Goal: Task Accomplishment & Management: Manage account settings

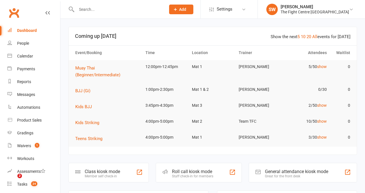
click at [40, 67] on link "Payments" at bounding box center [33, 69] width 53 height 13
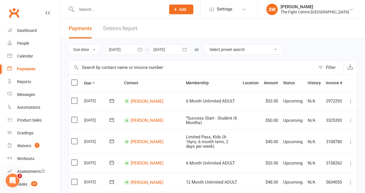
click at [127, 28] on link "Debtors Report" at bounding box center [120, 29] width 34 height 20
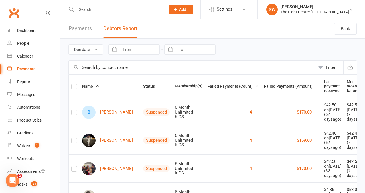
click at [225, 86] on span "Failed Payments (Count)" at bounding box center [233, 86] width 51 height 5
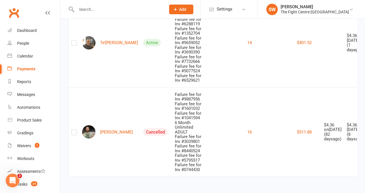
scroll to position [3834, 0]
click at [99, 5] on div at bounding box center [114, 9] width 93 height 19
click at [98, 8] on input "text" at bounding box center [118, 9] width 87 height 8
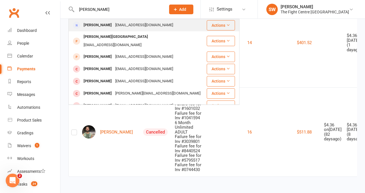
type input "brittany spell"
click at [100, 25] on div "Brittany Spall" at bounding box center [98, 25] width 32 height 8
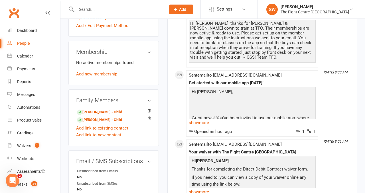
scroll to position [235, 0]
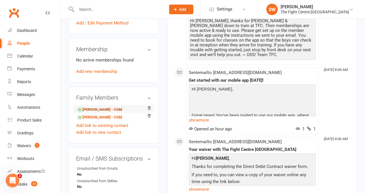
click at [98, 107] on link "Izac Marshall - Child" at bounding box center [99, 110] width 45 height 6
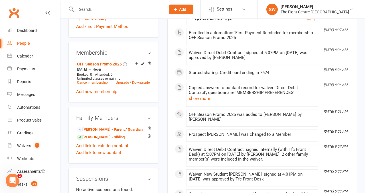
scroll to position [254, 0]
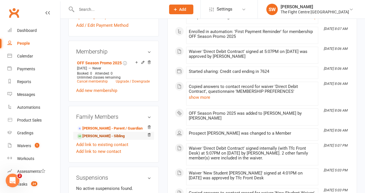
click at [116, 134] on link "Cooper Marshall - Sibling" at bounding box center [101, 137] width 48 height 6
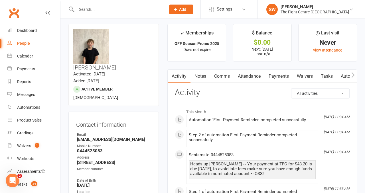
scroll to position [3, 0]
click at [51, 31] on link "Dashboard" at bounding box center [33, 30] width 53 height 13
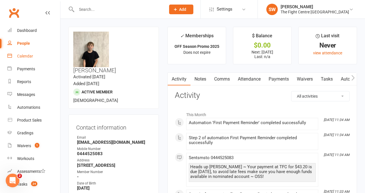
click at [29, 55] on div "Calendar" at bounding box center [25, 56] width 16 height 5
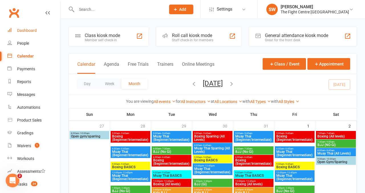
click at [29, 32] on div "Dashboard" at bounding box center [27, 30] width 20 height 5
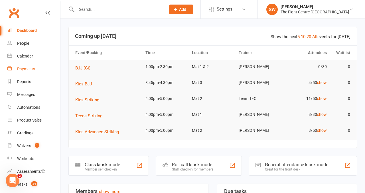
click at [33, 64] on link "Payments" at bounding box center [33, 69] width 53 height 13
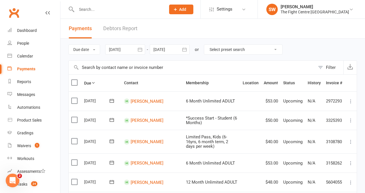
click at [113, 31] on link "Debtors Report" at bounding box center [120, 29] width 34 height 20
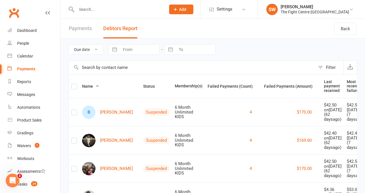
click at [236, 84] on button "Failed Payments (Count)" at bounding box center [233, 86] width 51 height 7
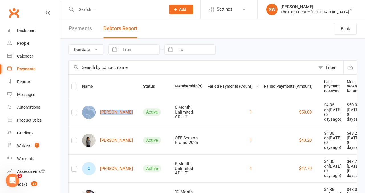
click at [211, 86] on span "Failed Payments (Count)" at bounding box center [233, 86] width 51 height 5
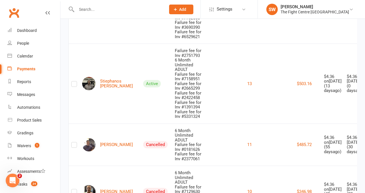
scroll to position [235, 0]
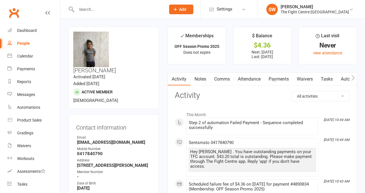
click at [283, 81] on link "Payments" at bounding box center [279, 79] width 28 height 13
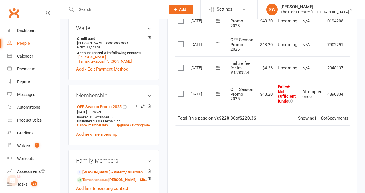
scroll to position [0, 9]
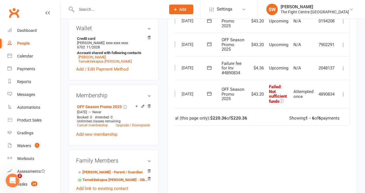
click at [341, 97] on icon at bounding box center [344, 95] width 6 height 6
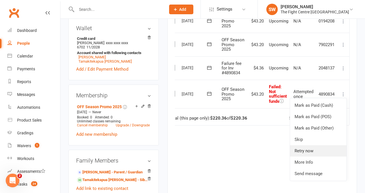
click at [312, 157] on link "Retry now" at bounding box center [318, 151] width 57 height 11
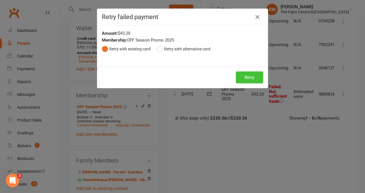
click at [245, 78] on button "Retry" at bounding box center [249, 78] width 27 height 12
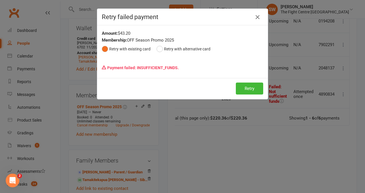
click at [257, 15] on icon "button" at bounding box center [257, 17] width 7 height 7
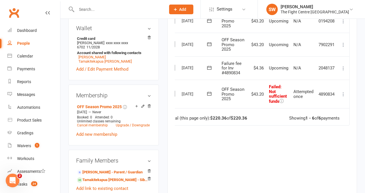
click at [343, 80] on td "Mark as Paid (Cash) Mark as Paid (POS) Mark as Paid (Other) Skip Change amount …" at bounding box center [344, 69] width 12 height 24
click at [344, 71] on icon at bounding box center [344, 69] width 6 height 6
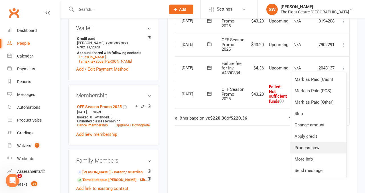
click at [316, 154] on link "Process now" at bounding box center [318, 147] width 57 height 11
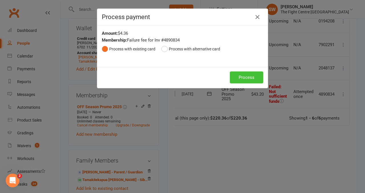
click at [251, 80] on button "Process" at bounding box center [246, 78] width 33 height 12
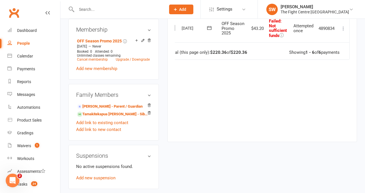
scroll to position [283, 0]
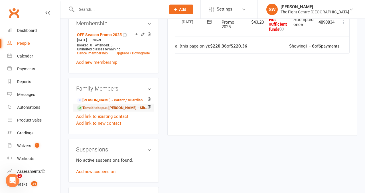
click at [106, 105] on link "Tamakitekapua Blackler - Sibling" at bounding box center [112, 108] width 71 height 6
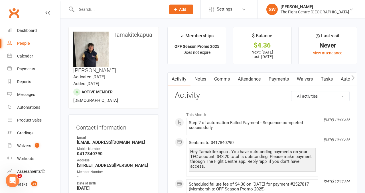
click at [273, 80] on link "Payments" at bounding box center [279, 79] width 28 height 13
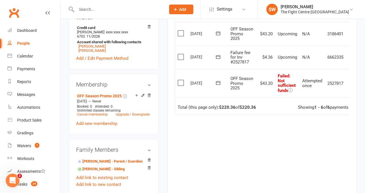
scroll to position [0, 9]
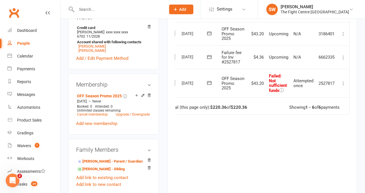
click at [343, 61] on icon at bounding box center [344, 58] width 6 height 6
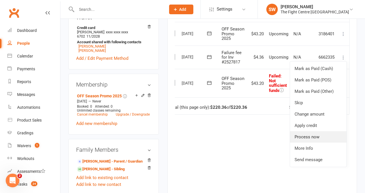
click at [321, 143] on link "Process now" at bounding box center [318, 137] width 57 height 11
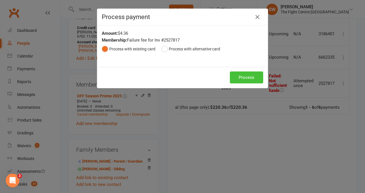
click at [245, 78] on button "Process" at bounding box center [246, 78] width 33 height 12
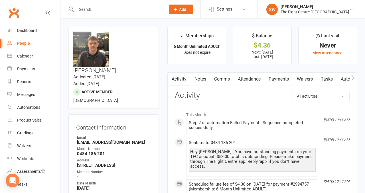
click at [274, 81] on link "Payments" at bounding box center [279, 79] width 28 height 13
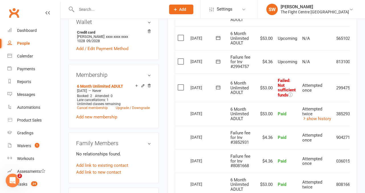
scroll to position [0, 19]
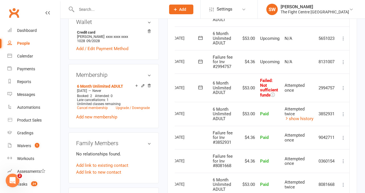
click at [340, 87] on td "Mark as Paid (Cash) Mark as Paid (POS) Mark as Paid (Other) Skip Retry now More…" at bounding box center [344, 88] width 12 height 29
click at [342, 87] on icon at bounding box center [344, 88] width 6 height 6
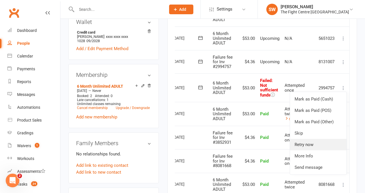
click at [305, 146] on link "Retry now" at bounding box center [318, 144] width 57 height 11
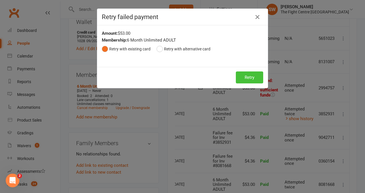
click at [251, 81] on button "Retry" at bounding box center [249, 78] width 27 height 12
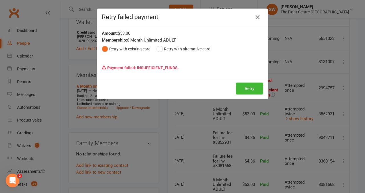
click at [257, 15] on icon "button" at bounding box center [257, 17] width 7 height 7
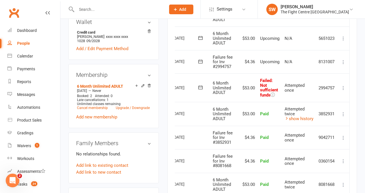
click at [345, 61] on icon at bounding box center [344, 62] width 6 height 6
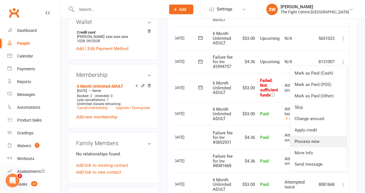
click at [322, 139] on link "Process now" at bounding box center [318, 141] width 57 height 11
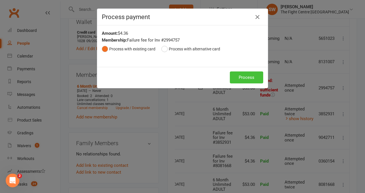
click at [254, 76] on button "Process" at bounding box center [246, 78] width 33 height 12
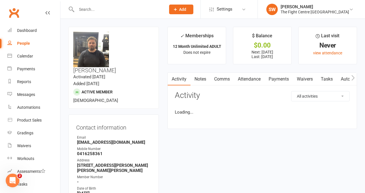
click at [276, 78] on link "Payments" at bounding box center [279, 79] width 28 height 13
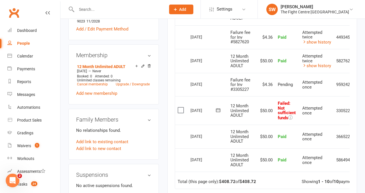
scroll to position [0, 19]
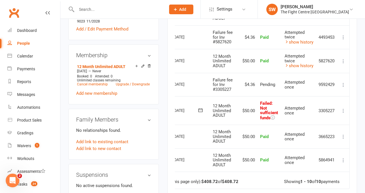
click at [342, 110] on icon at bounding box center [344, 111] width 6 height 6
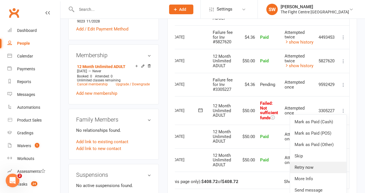
click at [311, 164] on link "Retry now" at bounding box center [318, 167] width 57 height 11
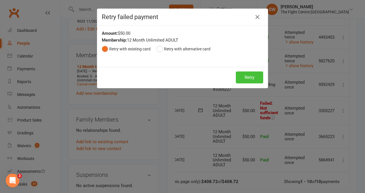
click at [244, 78] on button "Retry" at bounding box center [249, 78] width 27 height 12
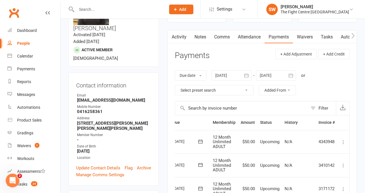
scroll to position [0, 0]
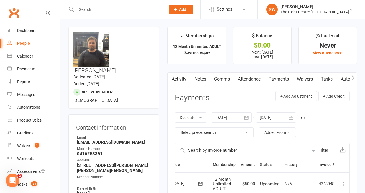
click at [201, 74] on link "Notes" at bounding box center [201, 79] width 20 height 13
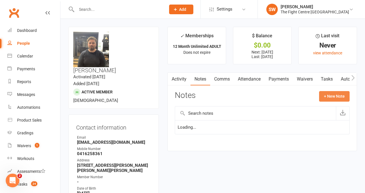
click at [333, 94] on button "+ New Note" at bounding box center [334, 96] width 31 height 10
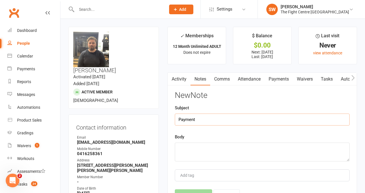
type input "Payment"
paste textarea "Tea-Rani Woodman Tuhoro Caitlin Mcleod Saqer Al-qanass Samuel Harris Paraire Go…"
type textarea "Tea-Rani Woodman Tuhoro Caitlin Mcleod Saqer Al-qanass Samuel Harris Paraire Go…"
type textarea "D"
drag, startPoint x: 253, startPoint y: 150, endPoint x: 153, endPoint y: 143, distance: 100.1
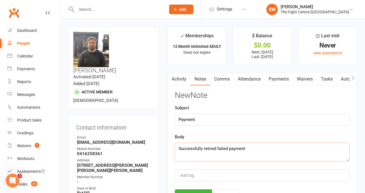
type textarea "Successfully retried failed payment"
click at [193, 191] on button "Save Note" at bounding box center [193, 196] width 37 height 12
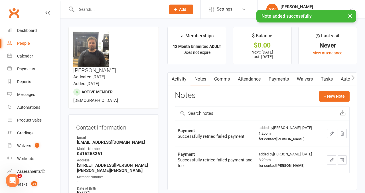
click at [277, 74] on link "Payments" at bounding box center [279, 79] width 28 height 13
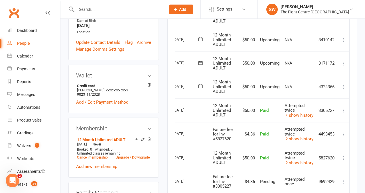
scroll to position [171, 0]
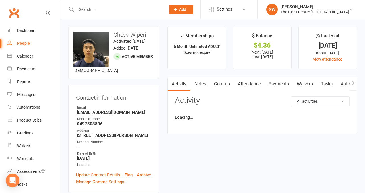
click at [277, 80] on link "Payments" at bounding box center [279, 84] width 28 height 13
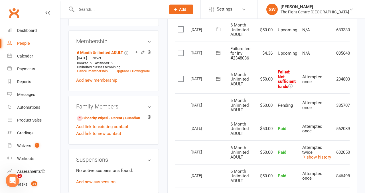
scroll to position [0, 19]
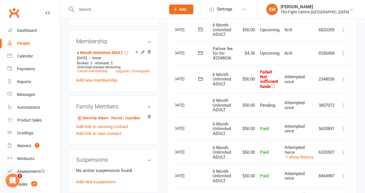
click at [345, 77] on icon at bounding box center [344, 80] width 6 height 6
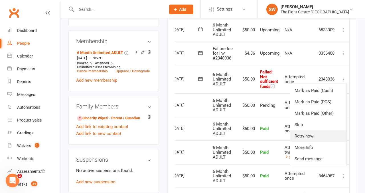
click at [319, 139] on link "Retry now" at bounding box center [318, 136] width 57 height 11
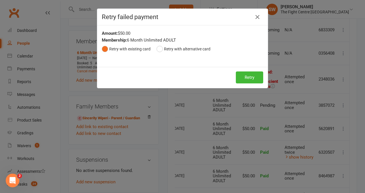
click at [253, 86] on div "Retry Retry" at bounding box center [182, 77] width 171 height 21
click at [246, 79] on button "Retry" at bounding box center [249, 78] width 27 height 12
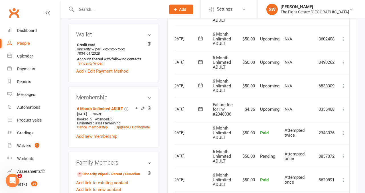
scroll to position [175, 0]
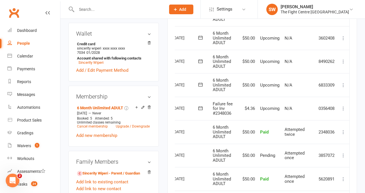
click at [345, 107] on icon at bounding box center [344, 109] width 6 height 6
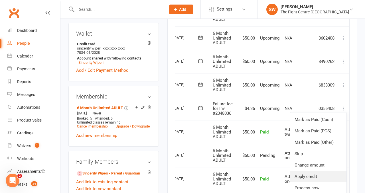
click at [324, 180] on link "Apply credit" at bounding box center [318, 176] width 57 height 11
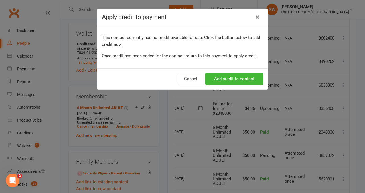
click at [324, 179] on div "Apply credit to payment This contact currently has no credit available for use.…" at bounding box center [182, 96] width 365 height 193
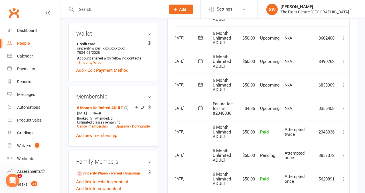
click at [345, 109] on icon at bounding box center [344, 109] width 6 height 6
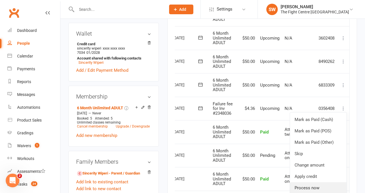
click at [328, 188] on link "Process now" at bounding box center [318, 188] width 57 height 11
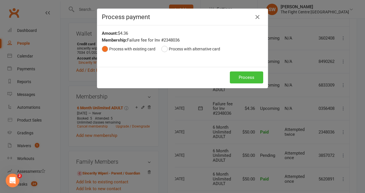
click at [251, 78] on button "Process" at bounding box center [246, 78] width 33 height 12
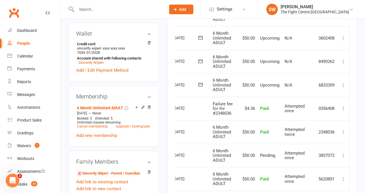
scroll to position [0, 0]
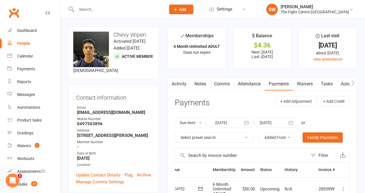
click at [203, 89] on link "Notes" at bounding box center [201, 84] width 20 height 13
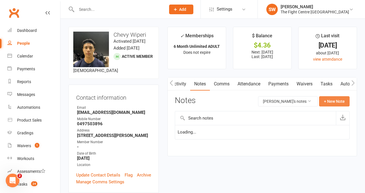
click at [340, 103] on button "+ New Note" at bounding box center [334, 101] width 31 height 10
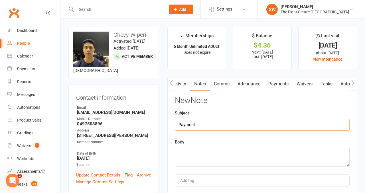
type input "Payment"
paste textarea "Successfully retried failed payment"
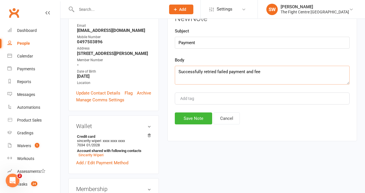
scroll to position [112, 0]
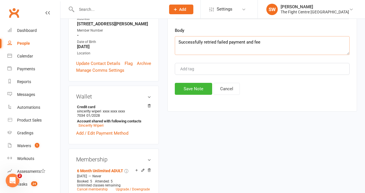
type textarea "Successfully retried failed payment and fee"
click at [201, 82] on div "New Note Subject Payment Body Successfully retried failed payment and fee Add t…" at bounding box center [262, 40] width 175 height 110
click at [200, 86] on button "Save Note" at bounding box center [193, 89] width 37 height 12
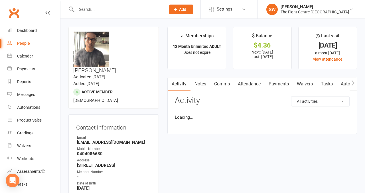
click at [277, 82] on link "Payments" at bounding box center [279, 84] width 28 height 13
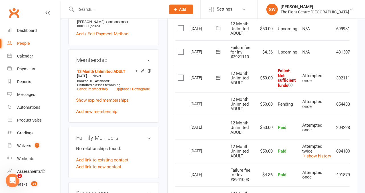
scroll to position [0, 19]
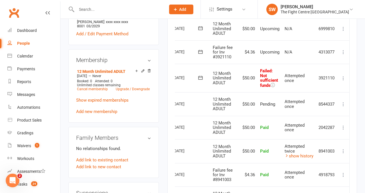
click at [344, 76] on icon at bounding box center [344, 79] width 6 height 6
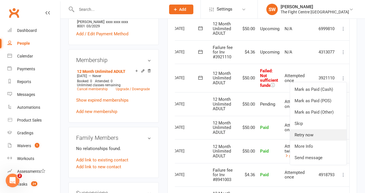
click at [315, 135] on link "Retry now" at bounding box center [318, 135] width 57 height 11
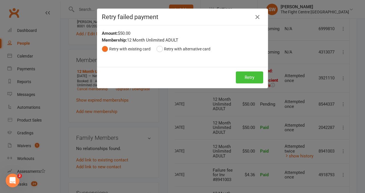
click at [248, 84] on div "Retry Retry" at bounding box center [182, 77] width 171 height 21
click at [242, 77] on button "Retry" at bounding box center [249, 78] width 27 height 12
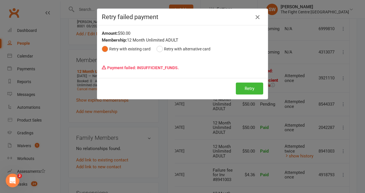
click at [257, 18] on icon "button" at bounding box center [257, 17] width 7 height 7
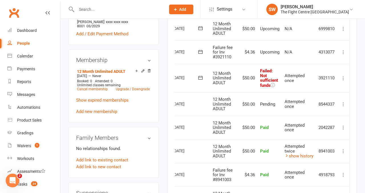
click at [346, 51] on icon at bounding box center [344, 52] width 6 height 6
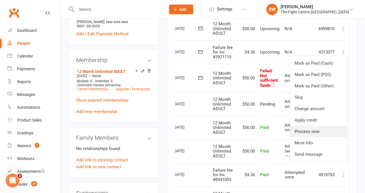
click at [316, 136] on link "Process now" at bounding box center [318, 131] width 57 height 11
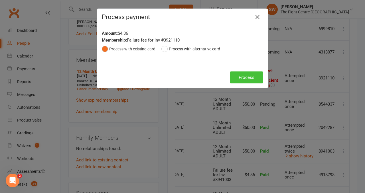
click at [245, 78] on button "Process" at bounding box center [246, 78] width 33 height 12
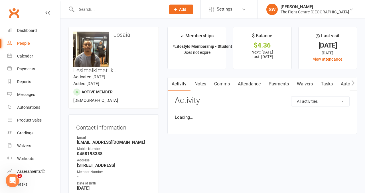
click at [274, 81] on link "Payments" at bounding box center [279, 84] width 28 height 13
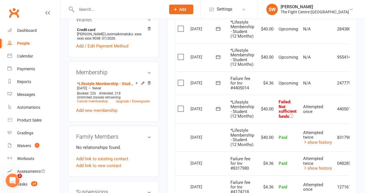
scroll to position [0, 20]
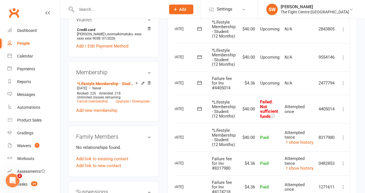
click at [344, 109] on icon at bounding box center [344, 110] width 6 height 6
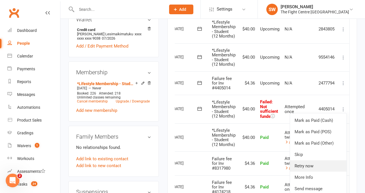
click at [305, 171] on link "Retry now" at bounding box center [318, 166] width 57 height 11
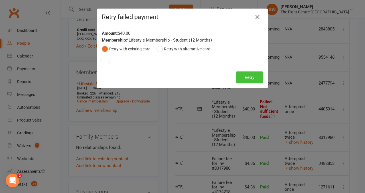
click at [245, 77] on button "Retry" at bounding box center [249, 78] width 27 height 12
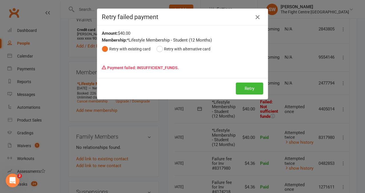
click at [259, 17] on icon "button" at bounding box center [257, 17] width 7 height 7
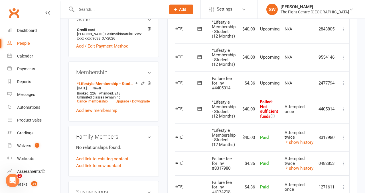
click at [342, 84] on icon at bounding box center [344, 83] width 6 height 6
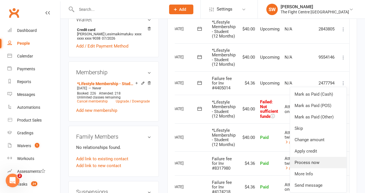
click at [323, 163] on link "Process now" at bounding box center [318, 162] width 57 height 11
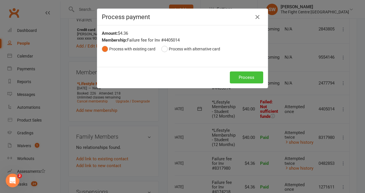
click at [249, 76] on button "Process" at bounding box center [246, 78] width 33 height 12
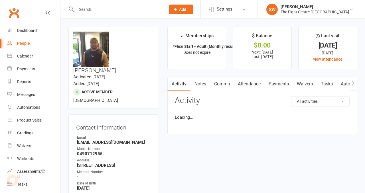
click at [280, 85] on link "Payments" at bounding box center [279, 84] width 28 height 13
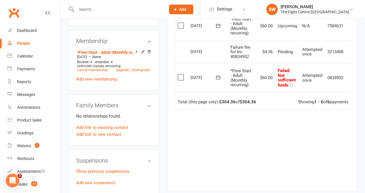
scroll to position [0, 9]
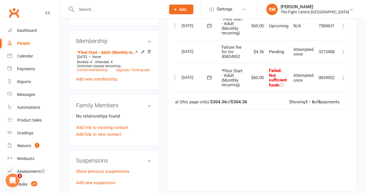
click at [343, 79] on icon at bounding box center [344, 78] width 6 height 6
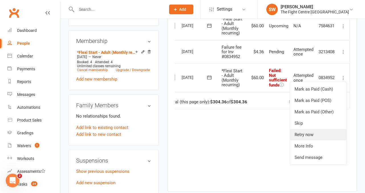
click at [319, 133] on link "Retry now" at bounding box center [318, 134] width 57 height 11
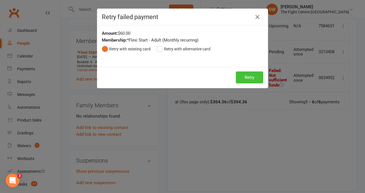
click at [243, 79] on button "Retry" at bounding box center [249, 78] width 27 height 12
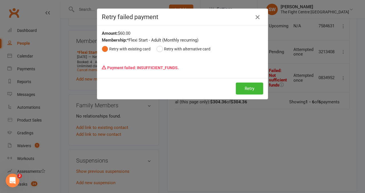
click at [258, 17] on icon "button" at bounding box center [257, 17] width 7 height 7
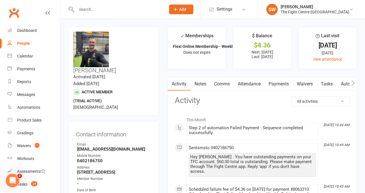
click at [283, 81] on link "Payments" at bounding box center [279, 84] width 28 height 13
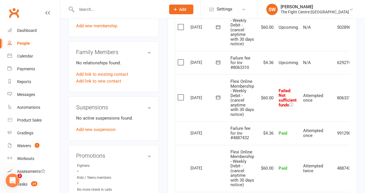
scroll to position [0, 20]
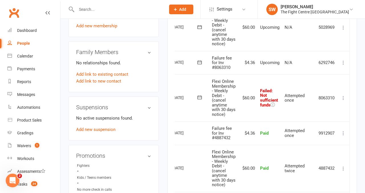
click at [345, 98] on icon at bounding box center [344, 98] width 6 height 6
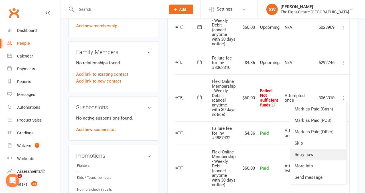
click at [317, 154] on link "Retry now" at bounding box center [318, 154] width 57 height 11
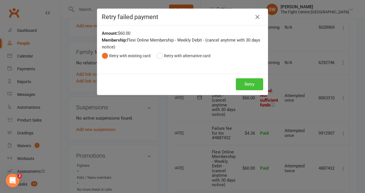
click at [248, 80] on button "Retry" at bounding box center [249, 84] width 27 height 12
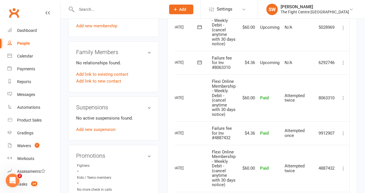
click at [344, 63] on icon at bounding box center [344, 63] width 6 height 6
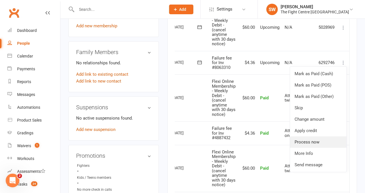
click at [330, 138] on link "Process now" at bounding box center [318, 142] width 57 height 11
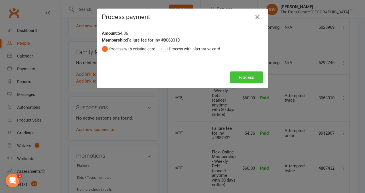
click at [249, 81] on button "Process" at bounding box center [246, 78] width 33 height 12
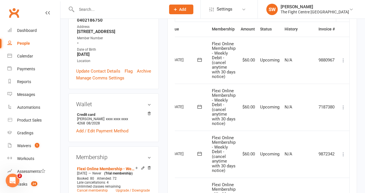
scroll to position [0, 0]
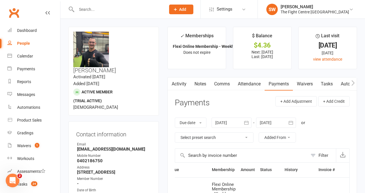
click at [201, 82] on link "Notes" at bounding box center [201, 84] width 20 height 13
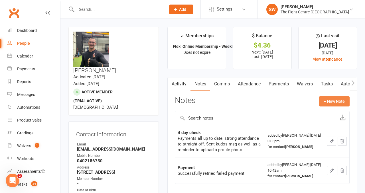
click at [327, 100] on button "+ New Note" at bounding box center [334, 101] width 31 height 10
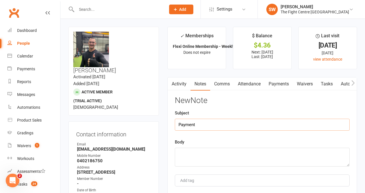
type input "Payment"
paste textarea "Successfully retried failed payment"
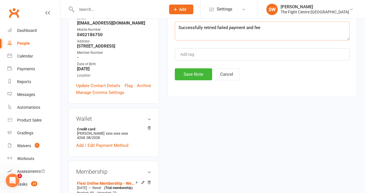
type textarea "Successfully retried failed payment and fee"
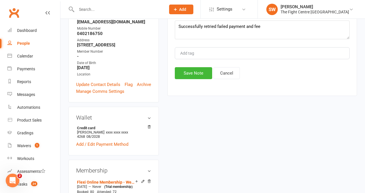
click at [203, 84] on div "Activity Notes Comms Attendance Payments Waivers Tasks Automations Workouts Gra…" at bounding box center [263, 23] width 190 height 146
click at [188, 73] on button "Save Note" at bounding box center [193, 73] width 37 height 12
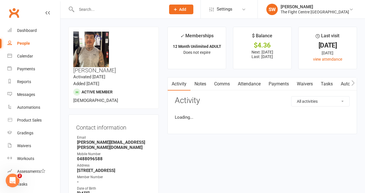
click at [274, 84] on link "Payments" at bounding box center [279, 84] width 28 height 13
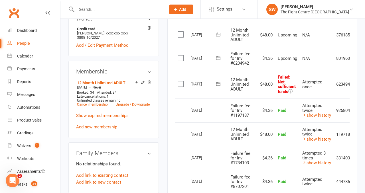
scroll to position [0, 19]
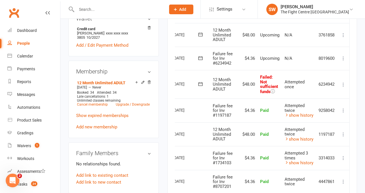
click at [344, 85] on icon at bounding box center [344, 85] width 6 height 6
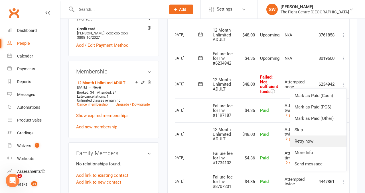
click at [326, 143] on link "Retry now" at bounding box center [318, 141] width 57 height 11
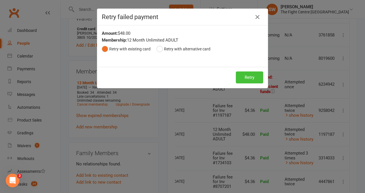
click at [242, 83] on button "Retry" at bounding box center [249, 78] width 27 height 12
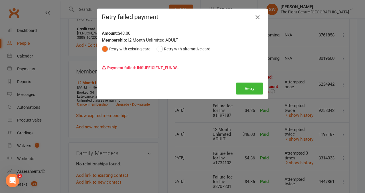
click at [257, 17] on icon "button" at bounding box center [257, 17] width 7 height 7
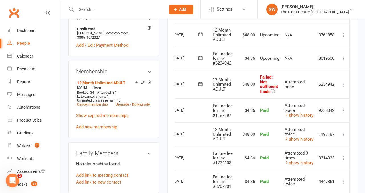
click at [344, 60] on icon at bounding box center [344, 59] width 6 height 6
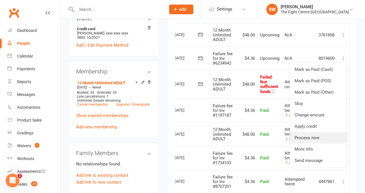
click at [322, 139] on link "Process now" at bounding box center [318, 137] width 57 height 11
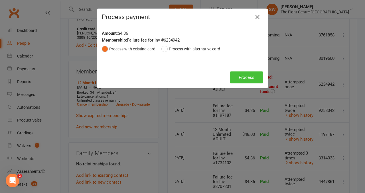
click at [238, 82] on button "Process" at bounding box center [246, 78] width 33 height 12
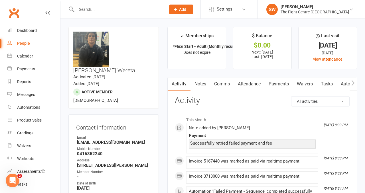
click at [276, 80] on link "Payments" at bounding box center [279, 84] width 28 height 13
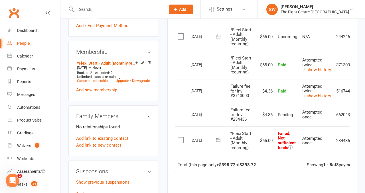
scroll to position [0, 19]
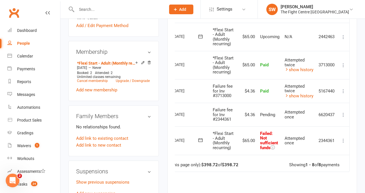
click at [343, 141] on icon at bounding box center [344, 141] width 6 height 6
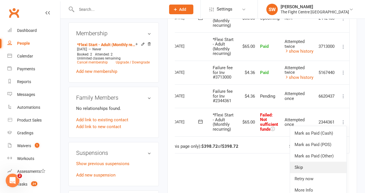
scroll to position [261, 0]
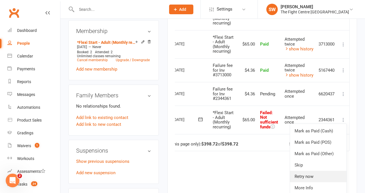
click at [305, 176] on link "Retry now" at bounding box center [318, 176] width 57 height 11
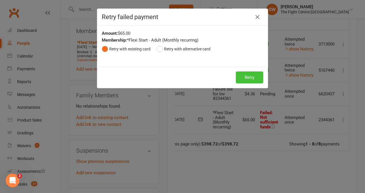
click at [248, 79] on button "Retry" at bounding box center [249, 78] width 27 height 12
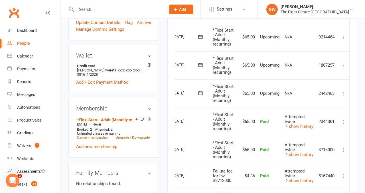
scroll to position [0, 0]
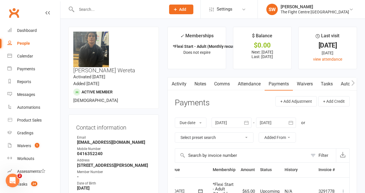
click at [197, 84] on link "Notes" at bounding box center [201, 84] width 20 height 13
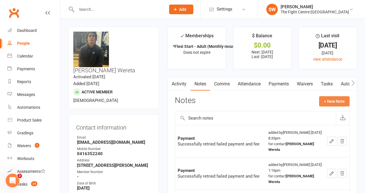
click at [337, 104] on button "+ New Note" at bounding box center [334, 101] width 31 height 10
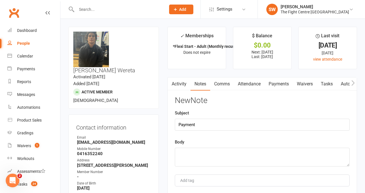
type input "Payment"
paste textarea "Successfully retried failed payment"
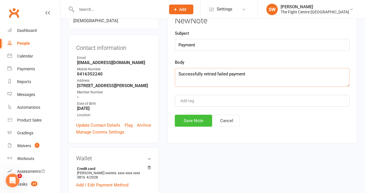
type textarea "Successfully retried failed payment"
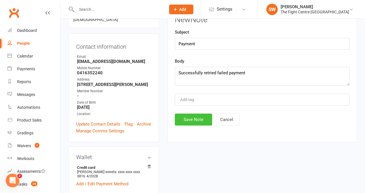
click at [200, 122] on button "Save Note" at bounding box center [193, 120] width 37 height 12
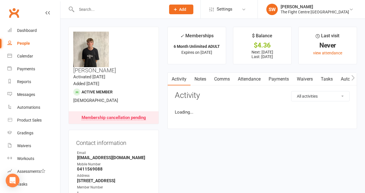
click at [275, 82] on link "Payments" at bounding box center [279, 79] width 28 height 13
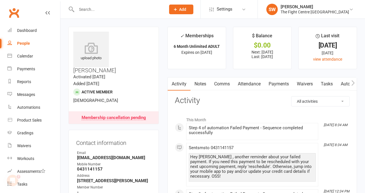
click at [274, 87] on link "Payments" at bounding box center [279, 84] width 28 height 13
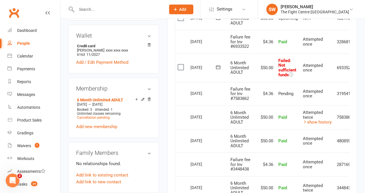
scroll to position [0, 20]
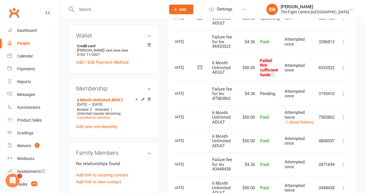
click at [343, 66] on icon at bounding box center [344, 68] width 6 height 6
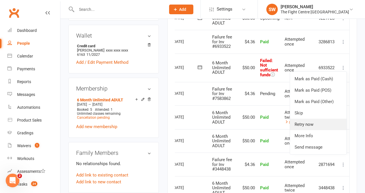
click at [310, 126] on link "Retry now" at bounding box center [318, 124] width 57 height 11
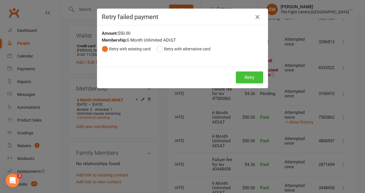
click at [251, 79] on button "Retry" at bounding box center [249, 78] width 27 height 12
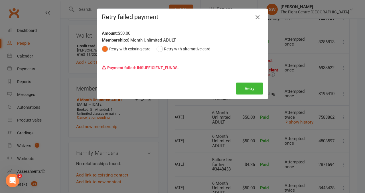
click at [259, 18] on icon "button" at bounding box center [257, 17] width 7 height 7
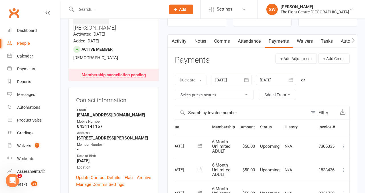
scroll to position [0, 0]
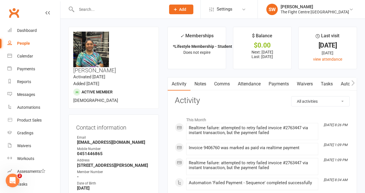
click at [277, 85] on link "Payments" at bounding box center [279, 84] width 28 height 13
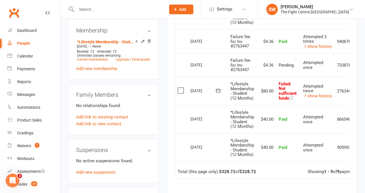
scroll to position [0, 20]
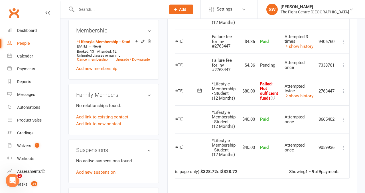
click at [346, 90] on icon at bounding box center [344, 91] width 6 height 6
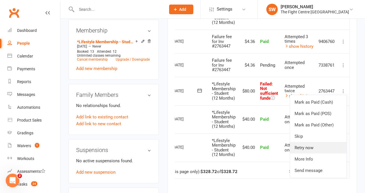
click at [324, 148] on link "Retry now" at bounding box center [318, 147] width 57 height 11
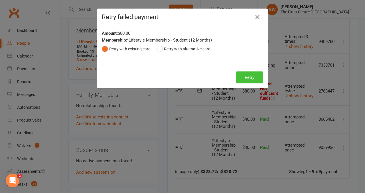
click at [250, 73] on button "Retry" at bounding box center [249, 78] width 27 height 12
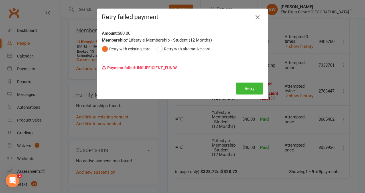
click at [257, 16] on icon "button" at bounding box center [257, 17] width 7 height 7
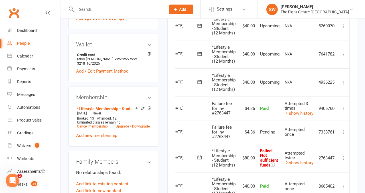
scroll to position [195, 0]
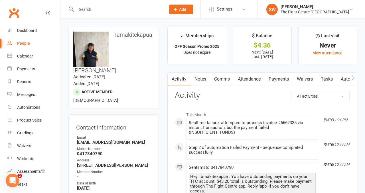
click at [277, 85] on link "Payments" at bounding box center [279, 79] width 28 height 13
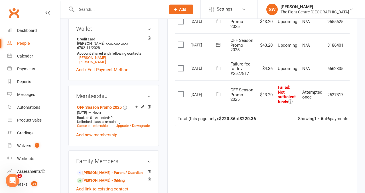
scroll to position [0, 9]
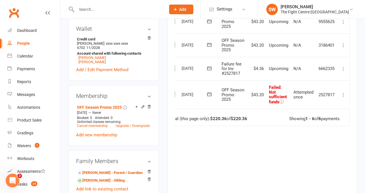
click at [342, 98] on icon at bounding box center [344, 95] width 6 height 6
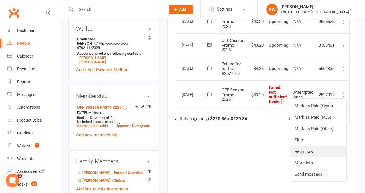
click at [312, 158] on link "Retry now" at bounding box center [318, 151] width 57 height 11
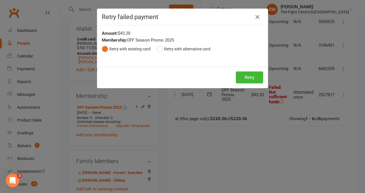
click at [249, 70] on div "Retry Retry" at bounding box center [182, 77] width 171 height 21
click at [249, 76] on button "Retry" at bounding box center [249, 78] width 27 height 12
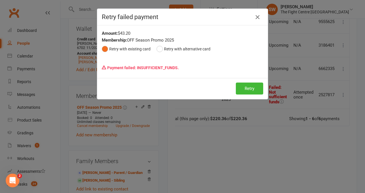
click at [258, 15] on icon "button" at bounding box center [257, 17] width 7 height 7
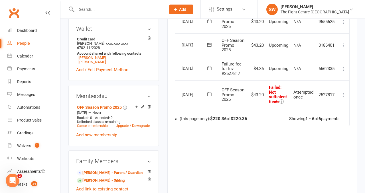
click at [346, 72] on icon at bounding box center [344, 69] width 6 height 6
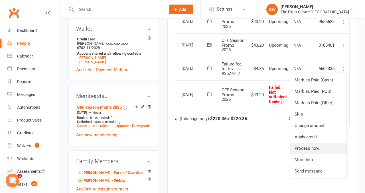
click at [318, 154] on link "Process now" at bounding box center [318, 148] width 57 height 11
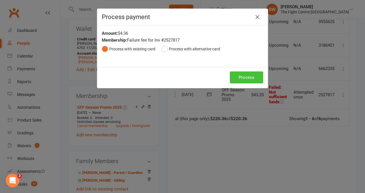
click at [244, 74] on button "Process" at bounding box center [246, 78] width 33 height 12
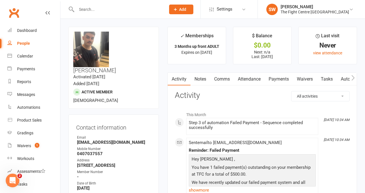
click at [276, 78] on link "Payments" at bounding box center [279, 79] width 28 height 13
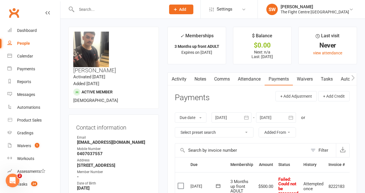
click at [199, 74] on link "Notes" at bounding box center [201, 79] width 20 height 13
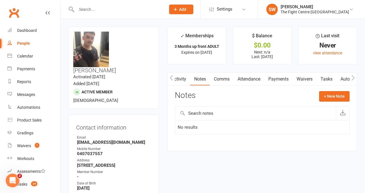
click at [186, 76] on link "Activity" at bounding box center [179, 79] width 23 height 13
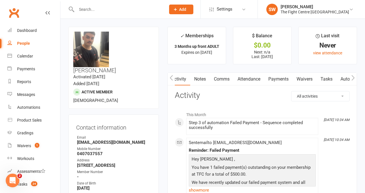
click at [274, 81] on link "Payments" at bounding box center [279, 79] width 28 height 13
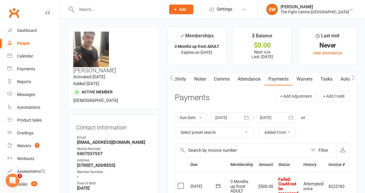
scroll to position [81, 0]
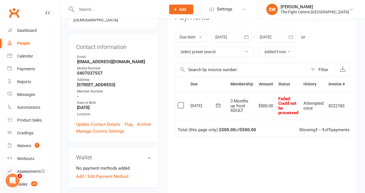
click at [269, 115] on td "$500.00" at bounding box center [266, 106] width 20 height 28
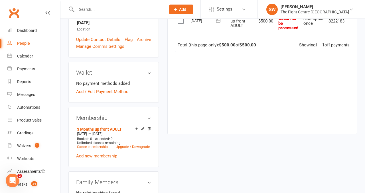
scroll to position [166, 0]
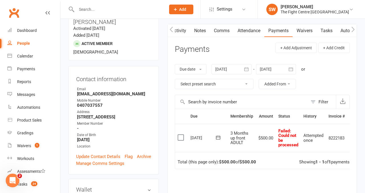
scroll to position [0, 0]
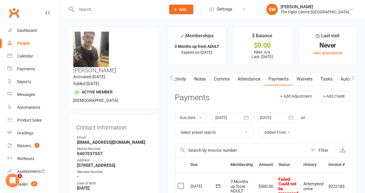
click at [253, 101] on header "Payments + Add Adjustment + Add Credit" at bounding box center [262, 99] width 175 height 16
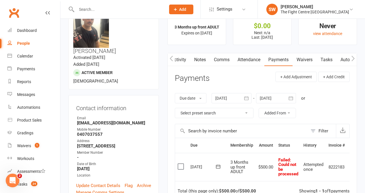
scroll to position [8, 0]
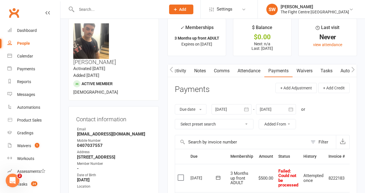
click at [180, 74] on link "Activity" at bounding box center [179, 70] width 23 height 13
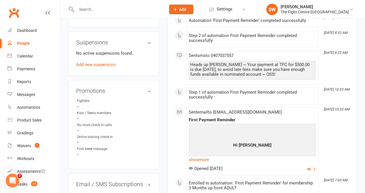
click at [173, 123] on div "Activity Notes Comms Attendance Payments Waivers Tasks Automations Workouts Gra…" at bounding box center [263, 164] width 190 height 906
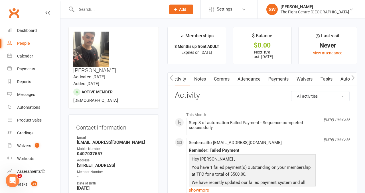
click at [272, 78] on link "Payments" at bounding box center [279, 79] width 28 height 13
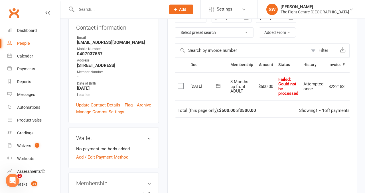
scroll to position [100, 0]
click at [262, 100] on td "$500.00" at bounding box center [266, 86] width 20 height 28
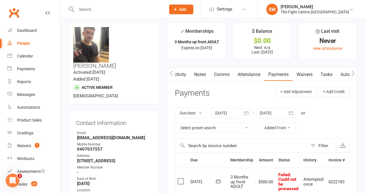
scroll to position [0, 0]
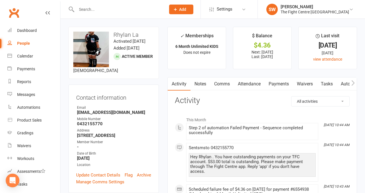
click at [276, 83] on link "Payments" at bounding box center [279, 84] width 28 height 13
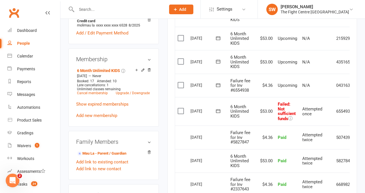
scroll to position [0, 19]
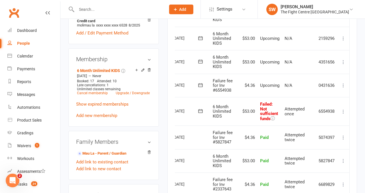
click at [344, 111] on icon at bounding box center [344, 112] width 6 height 6
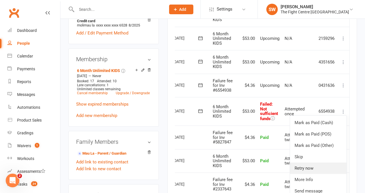
click at [311, 172] on link "Retry now" at bounding box center [318, 168] width 57 height 11
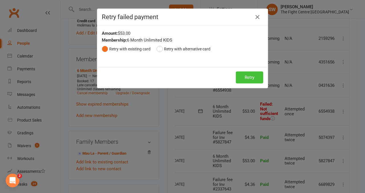
click at [245, 78] on button "Retry" at bounding box center [249, 78] width 27 height 12
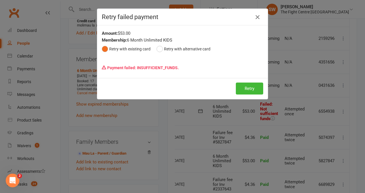
click at [260, 19] on icon "button" at bounding box center [257, 17] width 7 height 7
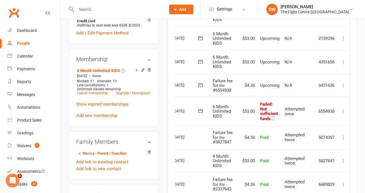
click at [344, 84] on icon at bounding box center [344, 86] width 6 height 6
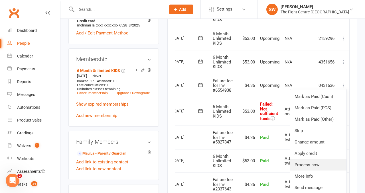
click at [313, 165] on link "Process now" at bounding box center [318, 165] width 57 height 11
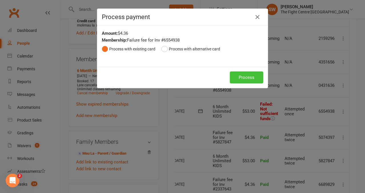
click at [252, 76] on button "Process" at bounding box center [246, 78] width 33 height 12
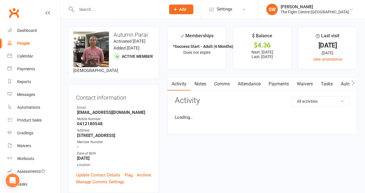
click at [279, 85] on link "Payments" at bounding box center [279, 84] width 28 height 13
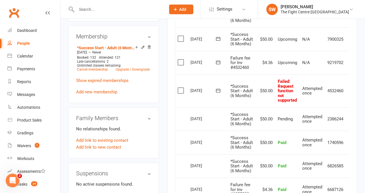
scroll to position [0, 9]
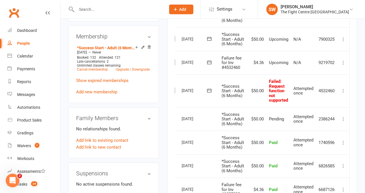
click at [342, 94] on icon at bounding box center [344, 91] width 6 height 6
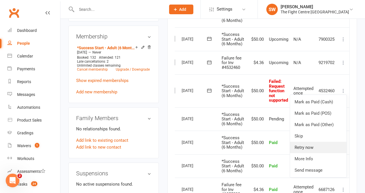
click at [307, 154] on link "Retry now" at bounding box center [318, 147] width 57 height 11
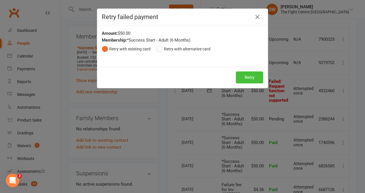
click at [249, 72] on button "Retry" at bounding box center [249, 78] width 27 height 12
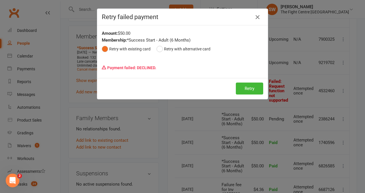
click at [255, 16] on icon "button" at bounding box center [257, 17] width 7 height 7
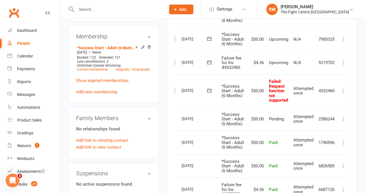
click at [341, 66] on icon at bounding box center [344, 63] width 6 height 6
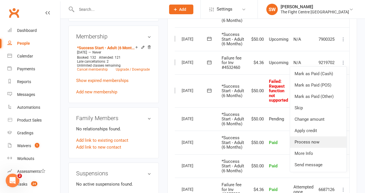
click at [318, 148] on link "Process now" at bounding box center [318, 142] width 57 height 11
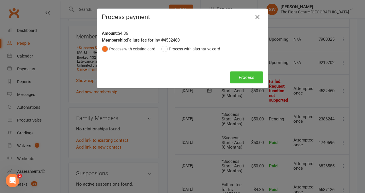
click at [245, 84] on button "Process" at bounding box center [246, 78] width 33 height 12
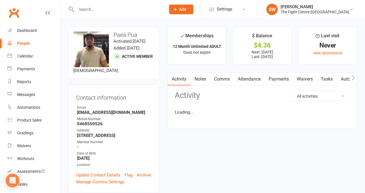
click at [277, 82] on link "Payments" at bounding box center [279, 79] width 28 height 13
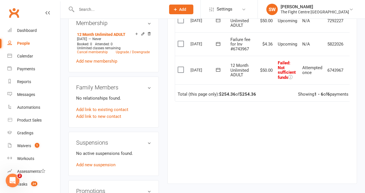
scroll to position [0, 9]
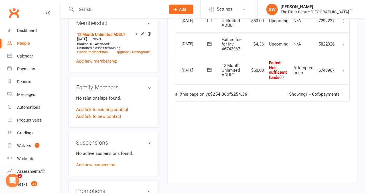
click at [344, 71] on icon at bounding box center [344, 71] width 6 height 6
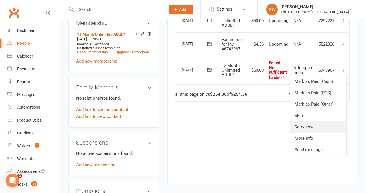
click at [322, 128] on link "Retry now" at bounding box center [318, 127] width 57 height 11
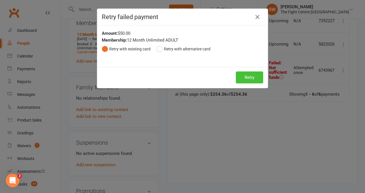
click at [258, 82] on button "Retry" at bounding box center [249, 78] width 27 height 12
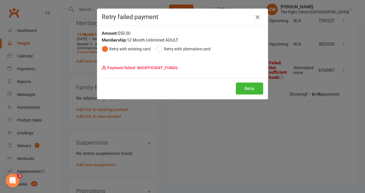
click at [257, 16] on icon "button" at bounding box center [257, 17] width 7 height 7
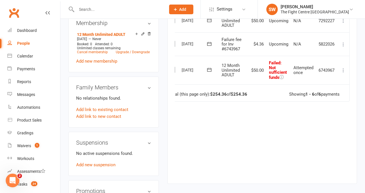
click at [342, 45] on icon at bounding box center [344, 45] width 6 height 6
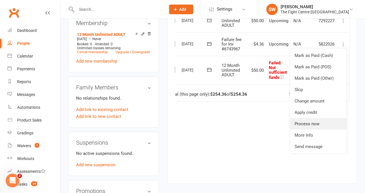
click at [318, 128] on link "Process now" at bounding box center [318, 123] width 57 height 11
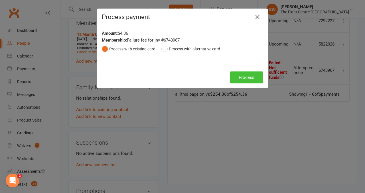
click at [255, 79] on button "Process" at bounding box center [246, 78] width 33 height 12
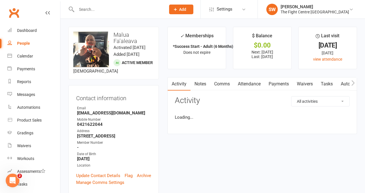
click at [276, 81] on link "Payments" at bounding box center [279, 84] width 28 height 13
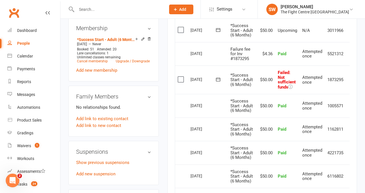
scroll to position [0, 9]
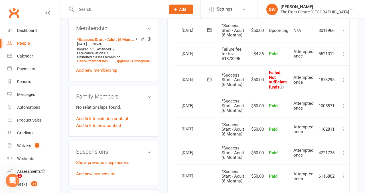
click at [345, 83] on icon at bounding box center [344, 80] width 6 height 6
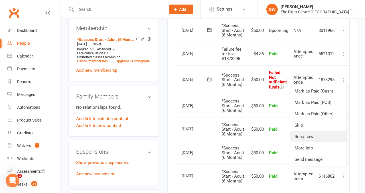
click at [334, 143] on link "Retry now" at bounding box center [318, 136] width 57 height 11
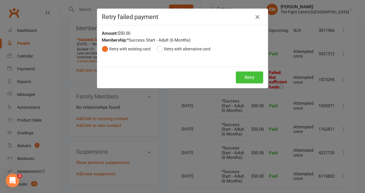
click at [248, 81] on button "Retry" at bounding box center [249, 78] width 27 height 12
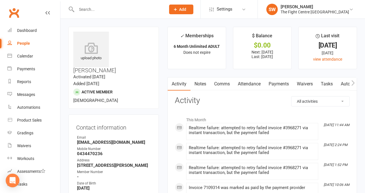
click at [278, 83] on link "Payments" at bounding box center [279, 84] width 28 height 13
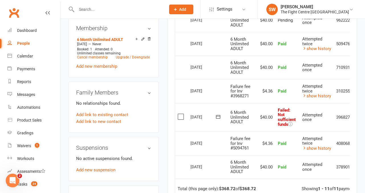
scroll to position [0, 19]
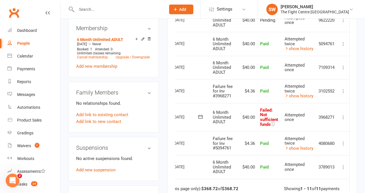
click at [345, 113] on td "Mark as Paid (Cash) Mark as Paid (POS) Mark as Paid (Other) Skip Retry now More…" at bounding box center [344, 117] width 12 height 29
click at [344, 117] on icon at bounding box center [344, 118] width 6 height 6
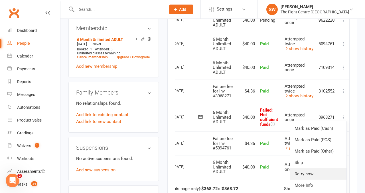
click at [323, 176] on link "Retry now" at bounding box center [318, 174] width 57 height 11
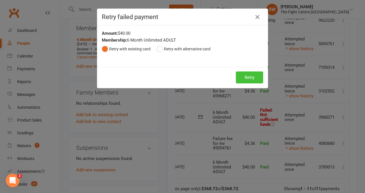
click at [237, 72] on button "Retry" at bounding box center [249, 78] width 27 height 12
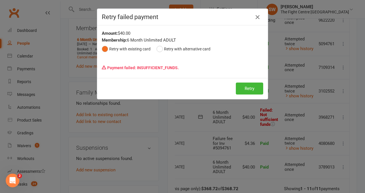
click at [259, 17] on icon "button" at bounding box center [257, 17] width 7 height 7
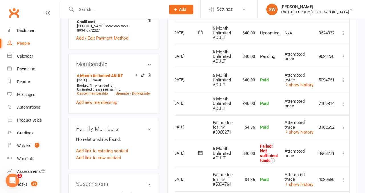
scroll to position [228, 0]
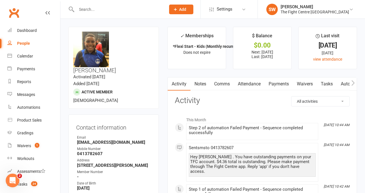
click at [279, 87] on link "Payments" at bounding box center [279, 84] width 28 height 13
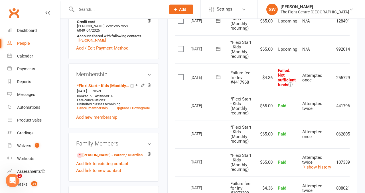
scroll to position [0, 19]
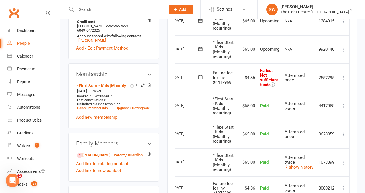
click at [344, 76] on icon at bounding box center [344, 78] width 6 height 6
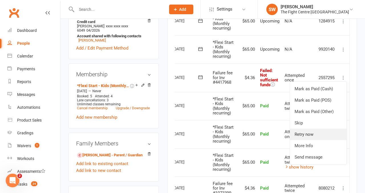
click at [322, 134] on link "Retry now" at bounding box center [318, 134] width 57 height 11
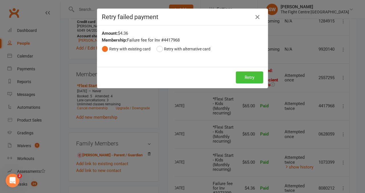
click at [247, 79] on button "Retry" at bounding box center [249, 78] width 27 height 12
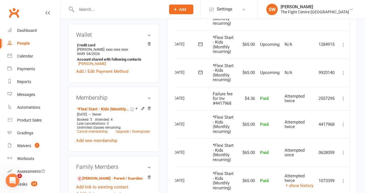
scroll to position [201, 0]
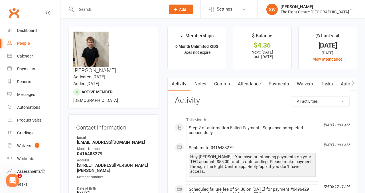
click at [279, 84] on link "Payments" at bounding box center [279, 84] width 28 height 13
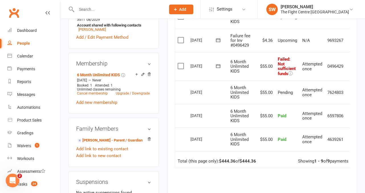
scroll to position [0, 9]
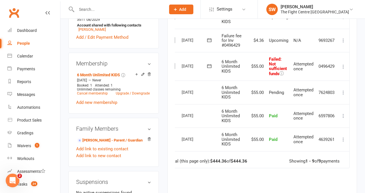
click at [344, 65] on icon at bounding box center [344, 67] width 6 height 6
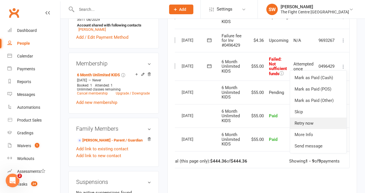
click at [316, 127] on link "Retry now" at bounding box center [318, 123] width 57 height 11
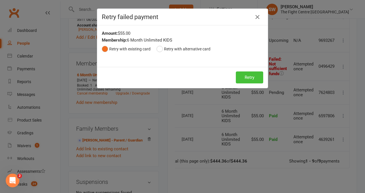
click at [245, 74] on button "Retry" at bounding box center [249, 78] width 27 height 12
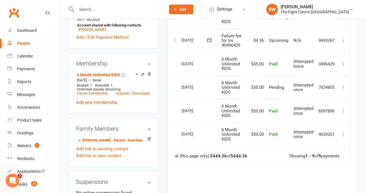
scroll to position [213, 0]
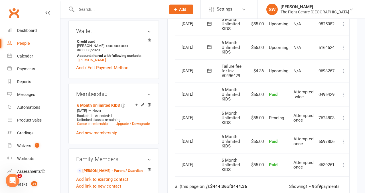
click at [341, 70] on icon at bounding box center [344, 71] width 6 height 6
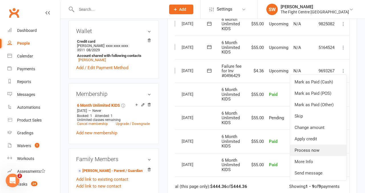
click at [319, 146] on link "Process now" at bounding box center [318, 150] width 57 height 11
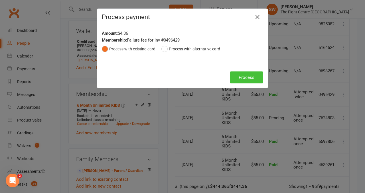
click at [237, 83] on button "Process" at bounding box center [246, 78] width 33 height 12
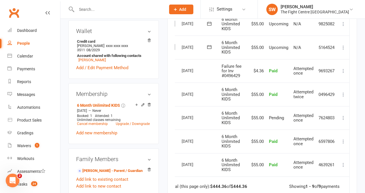
scroll to position [0, 0]
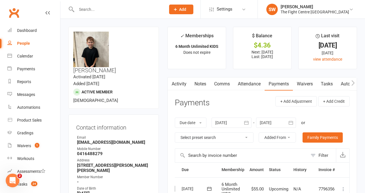
click at [200, 82] on link "Notes" at bounding box center [201, 84] width 20 height 13
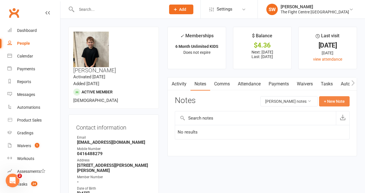
click at [335, 104] on button "+ New Note" at bounding box center [334, 101] width 31 height 10
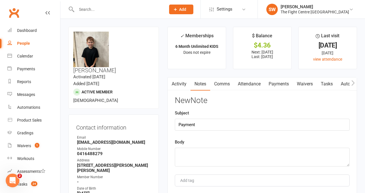
type input "Payment"
paste textarea "Successfully retried failed payment"
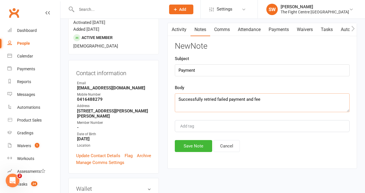
scroll to position [133, 0]
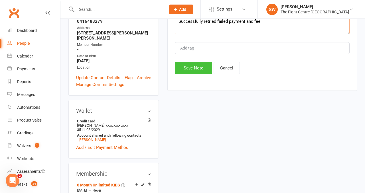
type textarea "Successfully retried failed payment and fee"
click at [195, 72] on button "Save Note" at bounding box center [193, 68] width 37 height 12
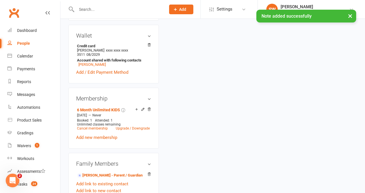
scroll to position [221, 0]
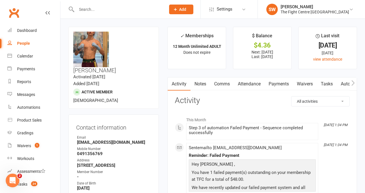
click at [267, 83] on link "Payments" at bounding box center [279, 84] width 28 height 13
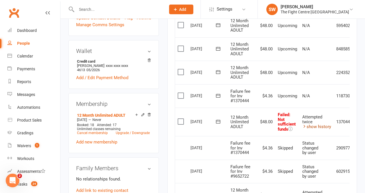
scroll to position [0, 19]
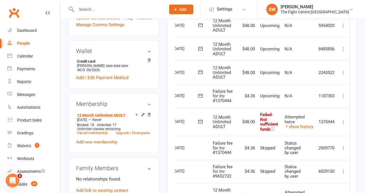
click at [344, 121] on icon at bounding box center [344, 123] width 6 height 6
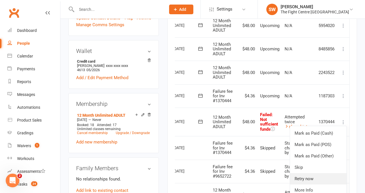
click at [326, 176] on link "Retry now" at bounding box center [318, 179] width 57 height 11
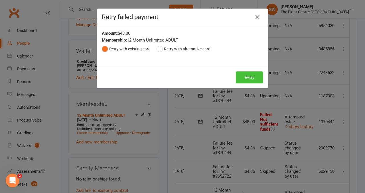
click at [250, 77] on button "Retry" at bounding box center [249, 78] width 27 height 12
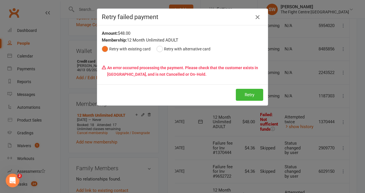
click at [260, 16] on icon "button" at bounding box center [257, 17] width 7 height 7
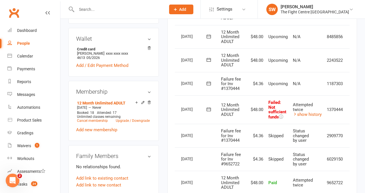
scroll to position [0, 0]
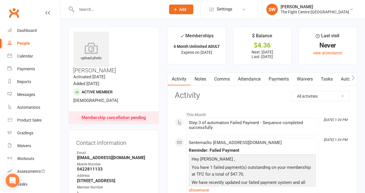
click at [274, 82] on link "Payments" at bounding box center [279, 79] width 28 height 13
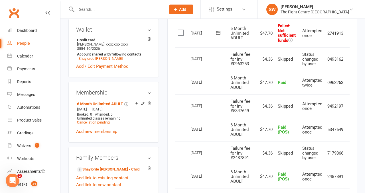
scroll to position [0, 9]
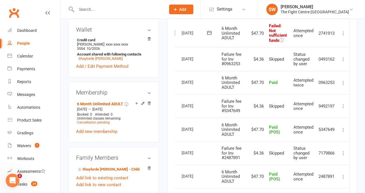
click at [343, 32] on icon at bounding box center [344, 34] width 6 height 6
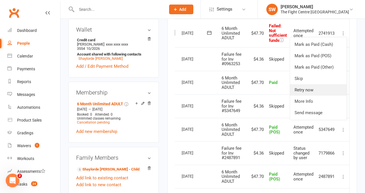
click at [326, 91] on link "Retry now" at bounding box center [318, 89] width 57 height 11
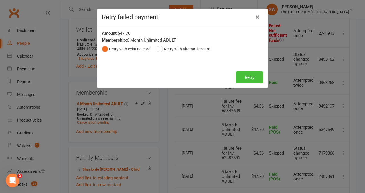
click at [248, 78] on button "Retry" at bounding box center [249, 78] width 27 height 12
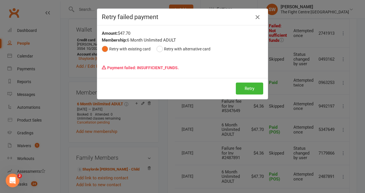
click at [258, 17] on icon "button" at bounding box center [257, 17] width 7 height 7
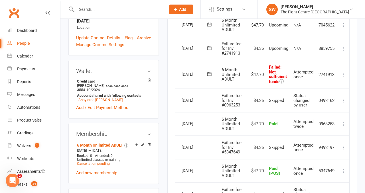
scroll to position [183, 0]
click at [344, 48] on icon at bounding box center [344, 49] width 6 height 6
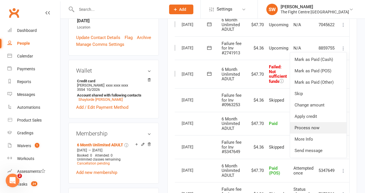
click at [312, 129] on link "Process now" at bounding box center [318, 127] width 57 height 11
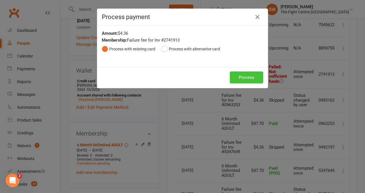
click at [245, 76] on button "Process" at bounding box center [246, 78] width 33 height 12
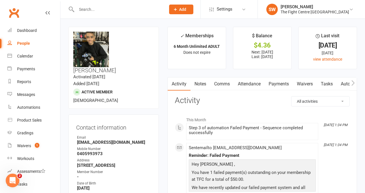
click at [279, 83] on link "Payments" at bounding box center [279, 84] width 28 height 13
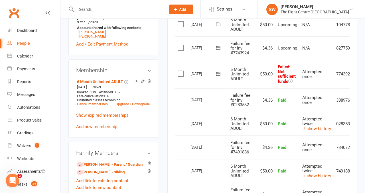
scroll to position [0, 19]
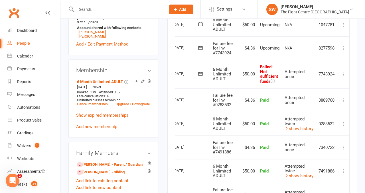
click at [344, 76] on icon at bounding box center [344, 75] width 6 height 6
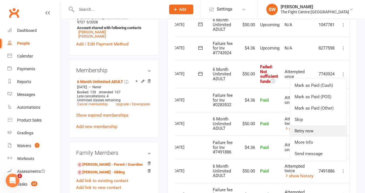
click at [315, 134] on link "Retry now" at bounding box center [318, 131] width 57 height 11
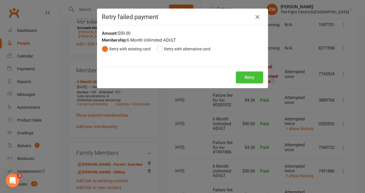
click at [243, 73] on button "Retry" at bounding box center [249, 78] width 27 height 12
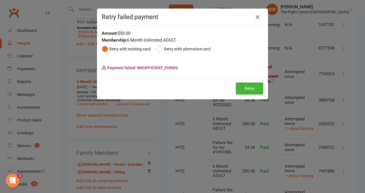
click at [258, 17] on icon "button" at bounding box center [257, 17] width 7 height 7
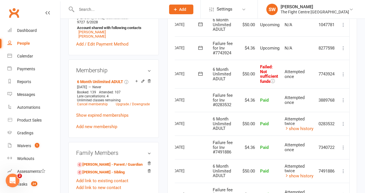
click at [343, 47] on icon at bounding box center [344, 48] width 6 height 6
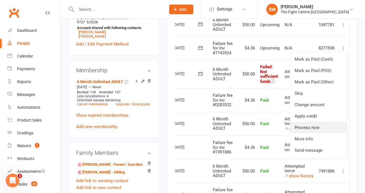
click at [318, 126] on link "Process now" at bounding box center [318, 127] width 57 height 11
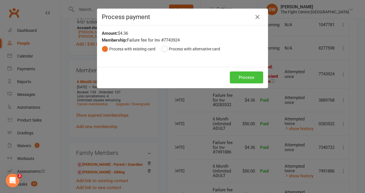
click at [246, 80] on button "Process" at bounding box center [246, 78] width 33 height 12
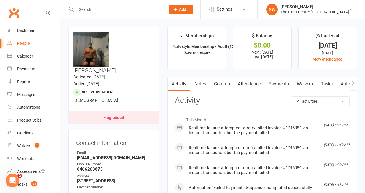
click at [274, 85] on link "Payments" at bounding box center [279, 84] width 28 height 13
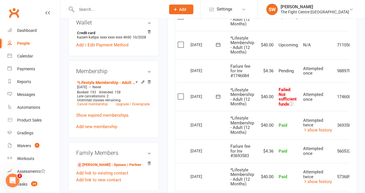
scroll to position [0, 20]
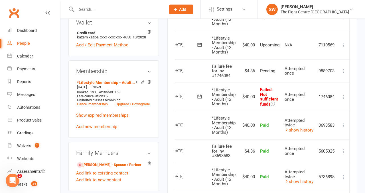
click at [343, 97] on icon at bounding box center [344, 97] width 6 height 6
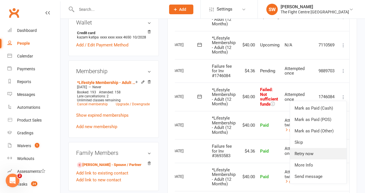
click at [320, 154] on link "Retry now" at bounding box center [318, 153] width 57 height 11
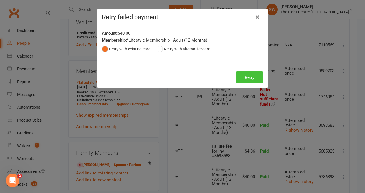
click at [247, 77] on button "Retry" at bounding box center [249, 78] width 27 height 12
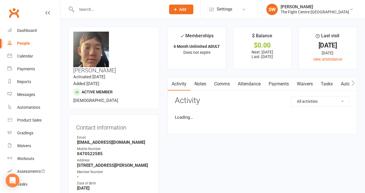
click at [279, 83] on link "Payments" at bounding box center [279, 84] width 28 height 13
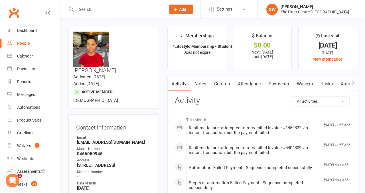
click at [275, 87] on link "Payments" at bounding box center [279, 84] width 28 height 13
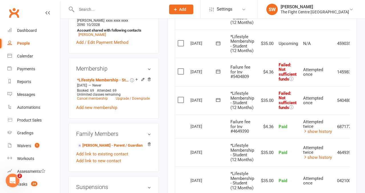
scroll to position [0, 20]
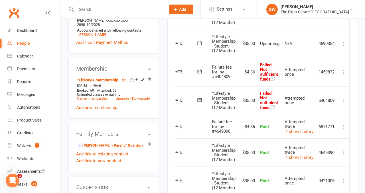
click at [341, 100] on icon at bounding box center [344, 101] width 6 height 6
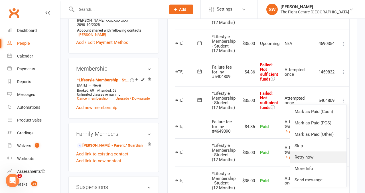
click at [311, 158] on link "Retry now" at bounding box center [318, 157] width 57 height 11
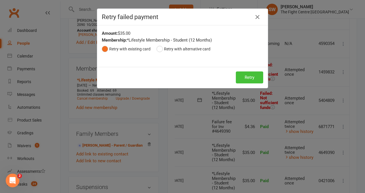
click at [241, 74] on button "Retry" at bounding box center [249, 78] width 27 height 12
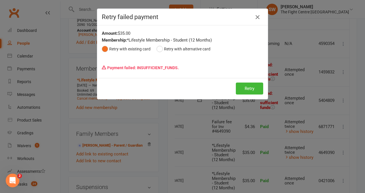
click at [259, 16] on icon "button" at bounding box center [257, 17] width 7 height 7
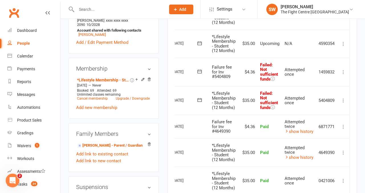
click at [342, 73] on icon at bounding box center [344, 72] width 6 height 6
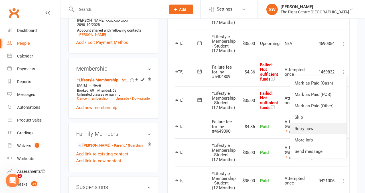
click at [321, 132] on link "Retry now" at bounding box center [318, 128] width 57 height 11
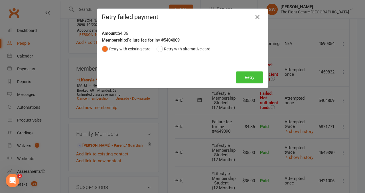
click at [250, 80] on button "Retry" at bounding box center [249, 78] width 27 height 12
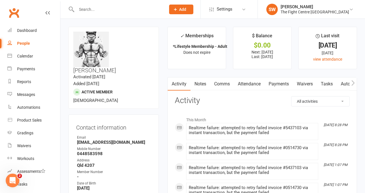
click at [272, 84] on link "Payments" at bounding box center [279, 84] width 28 height 13
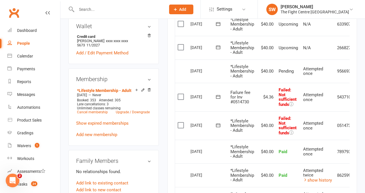
scroll to position [0, 20]
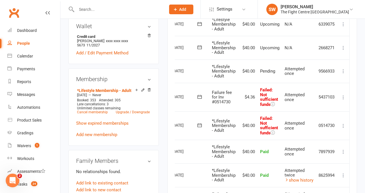
click at [344, 127] on icon at bounding box center [344, 126] width 6 height 6
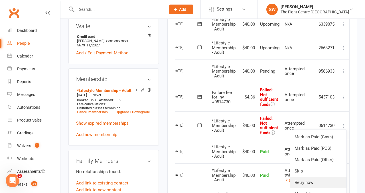
click at [321, 183] on link "Retry now" at bounding box center [318, 182] width 57 height 11
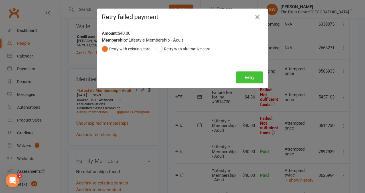
click at [249, 82] on button "Retry" at bounding box center [249, 78] width 27 height 12
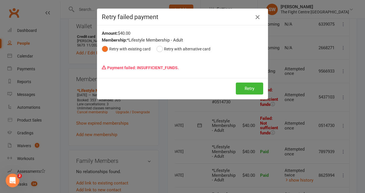
click at [258, 16] on icon "button" at bounding box center [257, 17] width 7 height 7
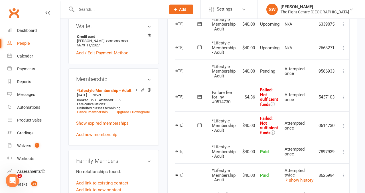
click at [346, 98] on icon at bounding box center [344, 98] width 6 height 6
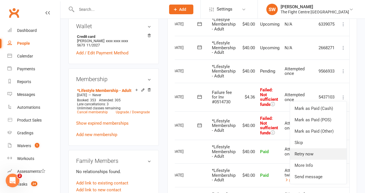
click at [329, 154] on link "Retry now" at bounding box center [318, 154] width 57 height 11
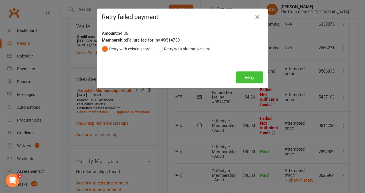
click at [247, 75] on button "Retry" at bounding box center [249, 78] width 27 height 12
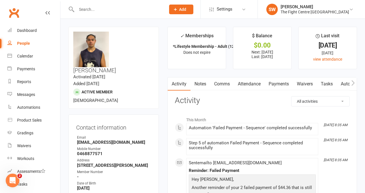
click at [279, 88] on link "Payments" at bounding box center [279, 84] width 28 height 13
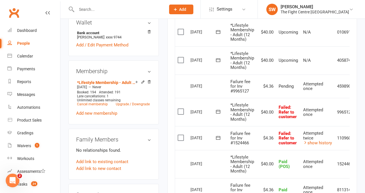
scroll to position [215, 0]
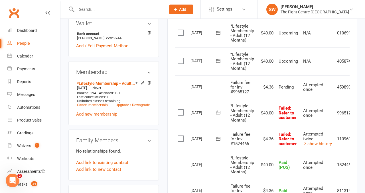
click at [220, 114] on icon at bounding box center [218, 113] width 4 height 4
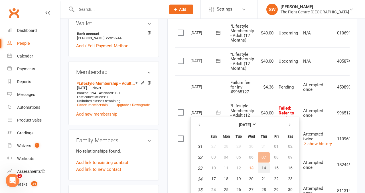
click at [262, 168] on span "14" at bounding box center [264, 168] width 5 height 5
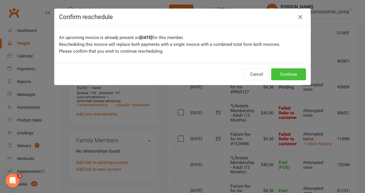
click at [287, 78] on button "Continue" at bounding box center [288, 74] width 35 height 12
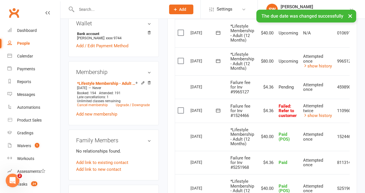
click at [219, 138] on div "[DATE]" at bounding box center [208, 136] width 35 height 8
click at [219, 111] on icon at bounding box center [218, 111] width 6 height 6
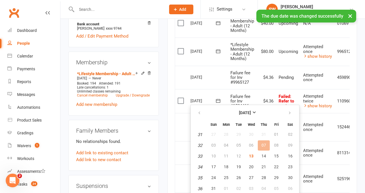
scroll to position [226, 0]
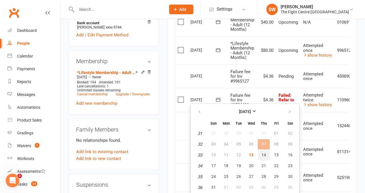
click at [264, 156] on span "14" at bounding box center [264, 155] width 5 height 5
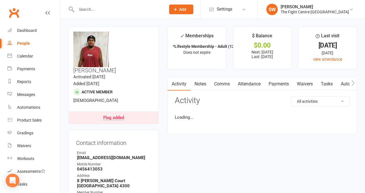
click at [276, 88] on link "Payments" at bounding box center [279, 84] width 28 height 13
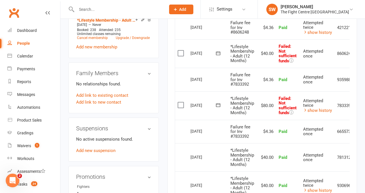
scroll to position [0, 20]
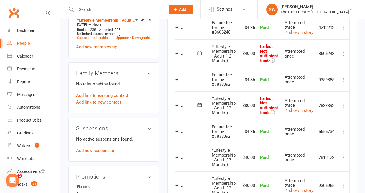
click at [342, 103] on icon at bounding box center [344, 106] width 6 height 6
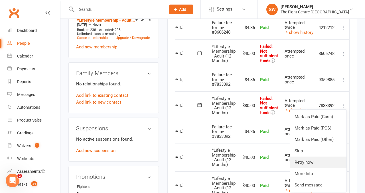
click at [319, 160] on link "Retry now" at bounding box center [318, 162] width 57 height 11
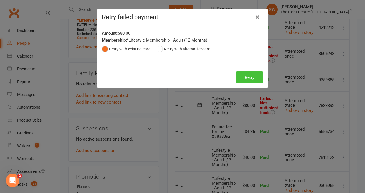
click at [251, 80] on button "Retry" at bounding box center [249, 78] width 27 height 12
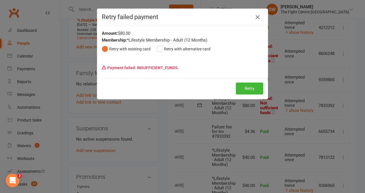
click at [256, 17] on icon "button" at bounding box center [257, 17] width 7 height 7
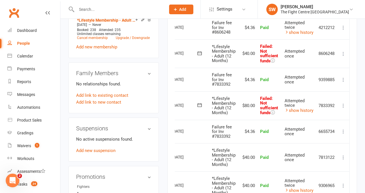
click at [343, 54] on icon at bounding box center [344, 54] width 6 height 6
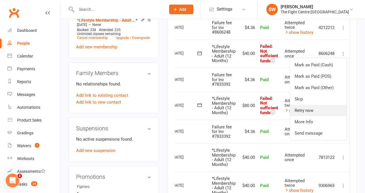
click at [309, 111] on link "Retry now" at bounding box center [318, 110] width 57 height 11
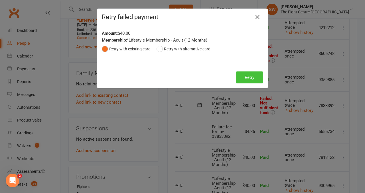
click at [254, 74] on button "Retry" at bounding box center [249, 78] width 27 height 12
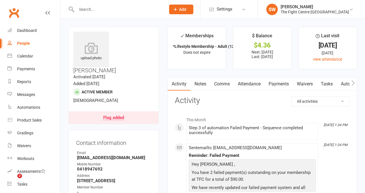
click at [271, 84] on link "Payments" at bounding box center [279, 84] width 28 height 13
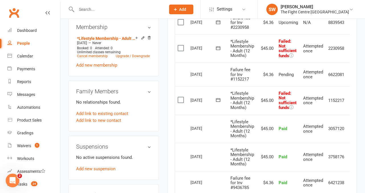
scroll to position [0, 11]
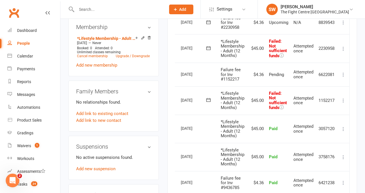
click at [342, 100] on icon at bounding box center [344, 101] width 6 height 6
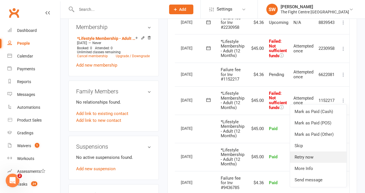
click at [311, 162] on link "Retry now" at bounding box center [318, 157] width 57 height 11
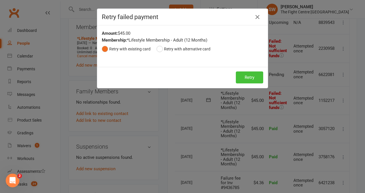
click at [241, 74] on button "Retry" at bounding box center [249, 78] width 27 height 12
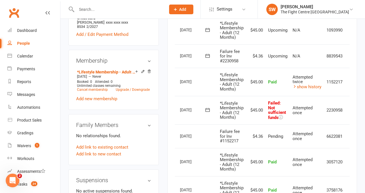
scroll to position [0, 20]
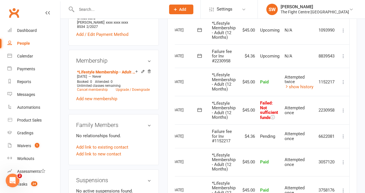
click at [344, 55] on icon at bounding box center [344, 56] width 6 height 6
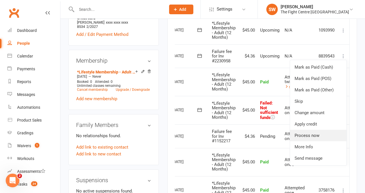
click at [314, 133] on link "Process now" at bounding box center [318, 135] width 57 height 11
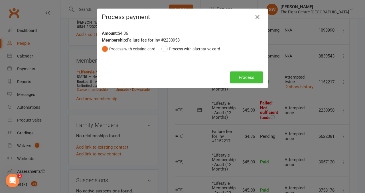
click at [251, 78] on button "Process" at bounding box center [246, 78] width 33 height 12
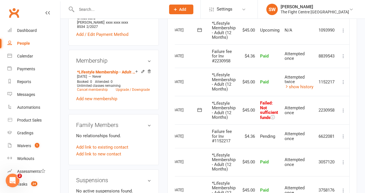
scroll to position [0, 0]
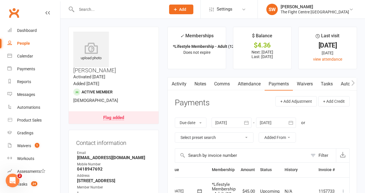
click at [197, 78] on link "Notes" at bounding box center [201, 84] width 20 height 13
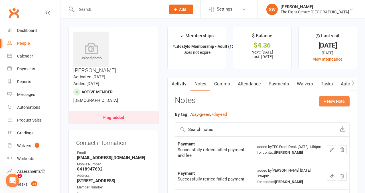
click at [324, 101] on button "+ New Note" at bounding box center [334, 101] width 31 height 10
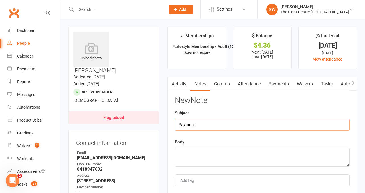
type input "Payment"
paste textarea "Successfully retried failed payment"
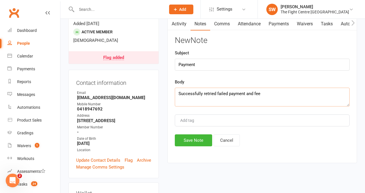
scroll to position [61, 0]
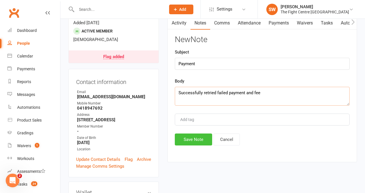
type textarea "Successfully retried failed payment and fee"
click at [195, 138] on button "Save Note" at bounding box center [193, 140] width 37 height 12
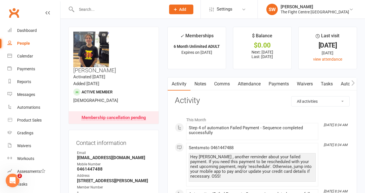
click at [272, 89] on link "Payments" at bounding box center [279, 84] width 28 height 13
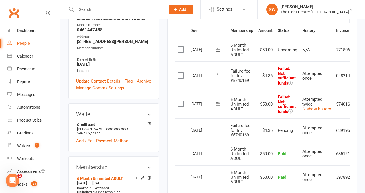
scroll to position [0, 19]
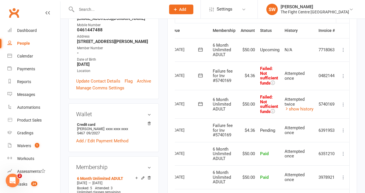
click at [342, 104] on icon at bounding box center [344, 105] width 6 height 6
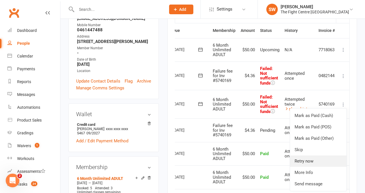
click at [313, 162] on link "Retry now" at bounding box center [318, 161] width 57 height 11
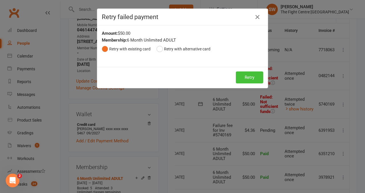
click at [241, 79] on button "Retry" at bounding box center [249, 78] width 27 height 12
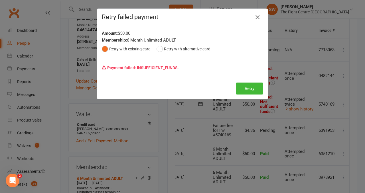
click at [256, 18] on icon "button" at bounding box center [257, 17] width 7 height 7
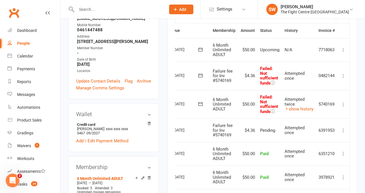
click at [342, 73] on icon at bounding box center [344, 76] width 6 height 6
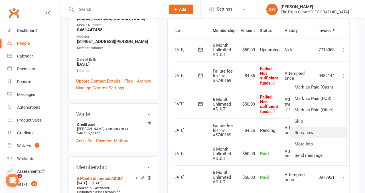
click at [308, 133] on link "Retry now" at bounding box center [318, 132] width 57 height 11
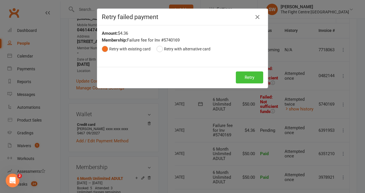
click at [247, 75] on button "Retry" at bounding box center [249, 78] width 27 height 12
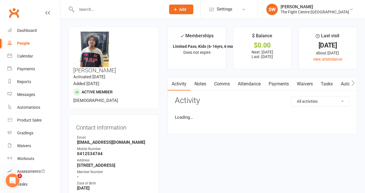
click at [269, 83] on link "Payments" at bounding box center [279, 84] width 28 height 13
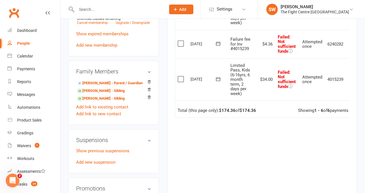
scroll to position [0, 9]
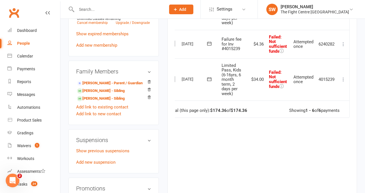
click at [343, 79] on icon at bounding box center [344, 80] width 6 height 6
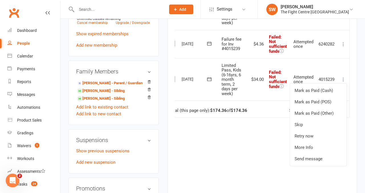
click at [233, 126] on div "Due Contact Membership Amount Status History Invoice # Select this 05 Sep 2025 …" at bounding box center [262, 18] width 175 height 346
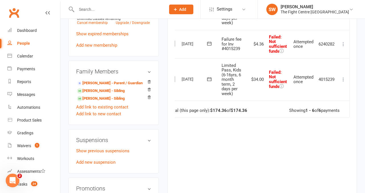
scroll to position [0, 0]
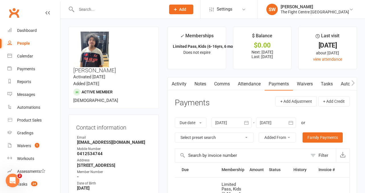
click at [117, 14] on div at bounding box center [114, 9] width 93 height 19
click at [105, 9] on input "text" at bounding box center [118, 9] width 87 height 8
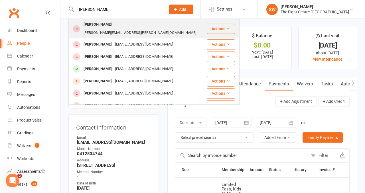
type input "shannon franklin"
click at [114, 25] on div "Shannon Franklin" at bounding box center [98, 25] width 32 height 8
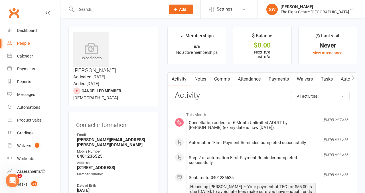
click at [196, 79] on link "Notes" at bounding box center [201, 79] width 20 height 13
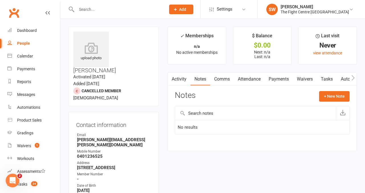
click at [182, 77] on link "Activity" at bounding box center [179, 79] width 23 height 13
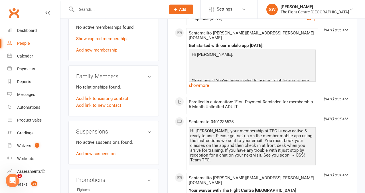
scroll to position [280, 0]
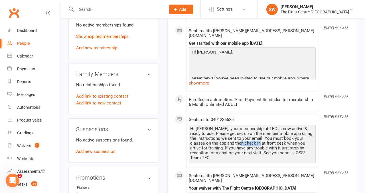
drag, startPoint x: 237, startPoint y: 132, endPoint x: 254, endPoint y: 136, distance: 17.1
click at [254, 136] on div "Hi Shannon, your membership at TFC is now active & ready to use. Please get set…" at bounding box center [252, 144] width 124 height 34
click at [254, 137] on div "Hi Shannon, your membership at TFC is now active & ready to use. Please get set…" at bounding box center [252, 144] width 124 height 34
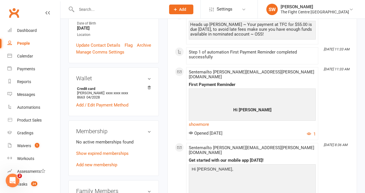
scroll to position [0, 0]
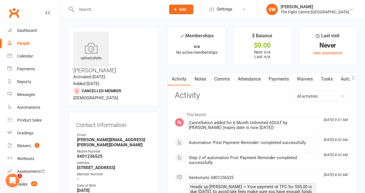
click at [199, 81] on link "Notes" at bounding box center [201, 79] width 20 height 13
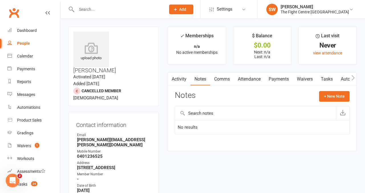
click at [350, 93] on div "Activity Notes Comms Attendance Payments Waivers Tasks Automations Workouts Gra…" at bounding box center [263, 111] width 190 height 79
click at [341, 94] on button "+ New Note" at bounding box center [334, 96] width 31 height 10
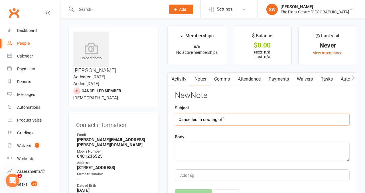
type input "Cancelled in cooling off"
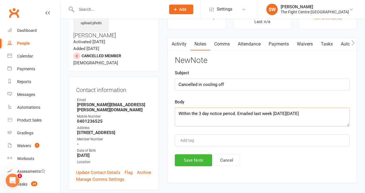
scroll to position [43, 0]
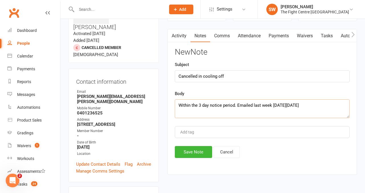
type textarea "Within the 3 day notice period. Emailed last week on Wednesday 6th Aug."
click at [184, 142] on div "New Note Subject Cancelled in cooling off Body Within the 3 day notice period. …" at bounding box center [262, 103] width 175 height 110
click at [188, 151] on button "Save Note" at bounding box center [193, 152] width 37 height 12
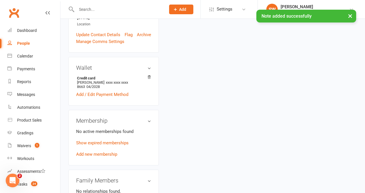
scroll to position [174, 0]
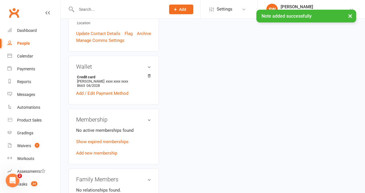
click at [115, 139] on p "Show expired memberships" at bounding box center [113, 142] width 75 height 7
click at [101, 140] on link "Show expired memberships" at bounding box center [102, 142] width 53 height 5
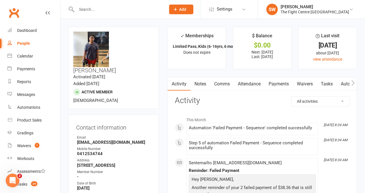
click at [277, 79] on link "Payments" at bounding box center [279, 84] width 28 height 13
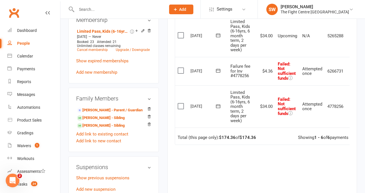
scroll to position [0, 9]
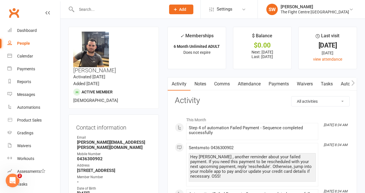
click at [282, 85] on link "Payments" at bounding box center [279, 84] width 28 height 13
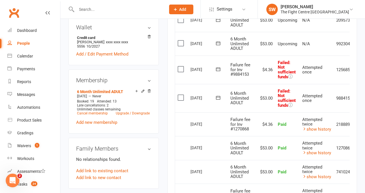
scroll to position [0, 19]
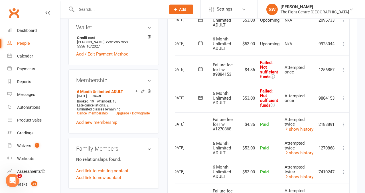
click at [343, 96] on icon at bounding box center [344, 99] width 6 height 6
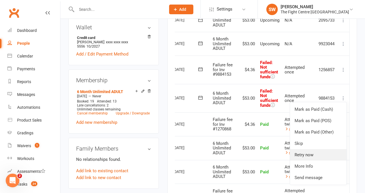
click at [322, 159] on link "Retry now" at bounding box center [318, 155] width 57 height 11
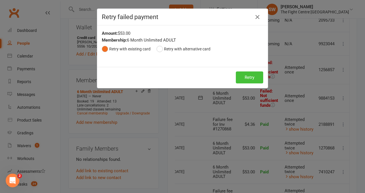
click at [247, 77] on button "Retry" at bounding box center [249, 78] width 27 height 12
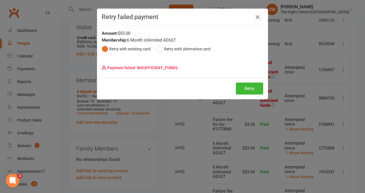
click at [258, 17] on icon "button" at bounding box center [257, 17] width 7 height 7
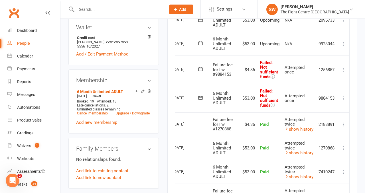
click at [345, 68] on icon at bounding box center [344, 70] width 6 height 6
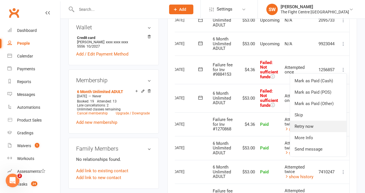
click at [320, 132] on link "Retry now" at bounding box center [318, 126] width 57 height 11
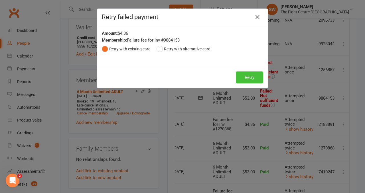
click at [255, 74] on button "Retry" at bounding box center [249, 78] width 27 height 12
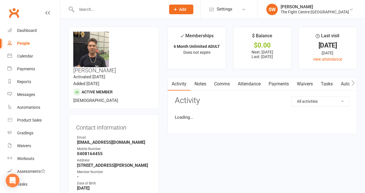
click at [275, 77] on main "✓ Memberships 6 Month Unlimited ADULT Does not expire $ Balance $0.00 Next: [DA…" at bounding box center [262, 83] width 198 height 113
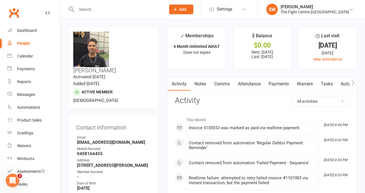
click at [275, 84] on link "Payments" at bounding box center [279, 84] width 28 height 13
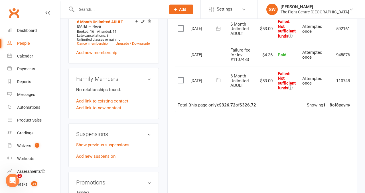
scroll to position [0, 19]
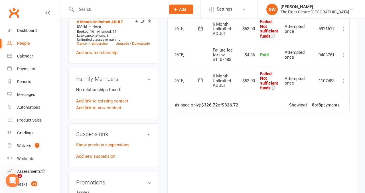
click at [342, 82] on icon at bounding box center [344, 81] width 6 height 6
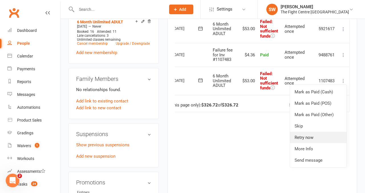
click at [311, 140] on link "Retry now" at bounding box center [318, 137] width 57 height 11
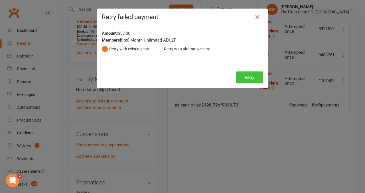
click at [246, 81] on button "Retry" at bounding box center [249, 78] width 27 height 12
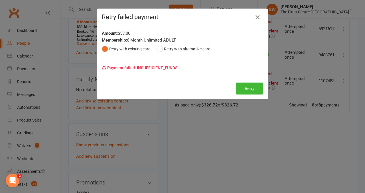
click at [258, 17] on icon "button" at bounding box center [257, 17] width 7 height 7
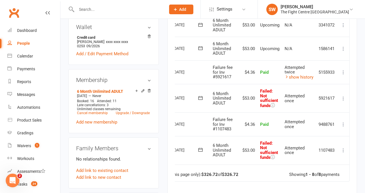
scroll to position [208, 0]
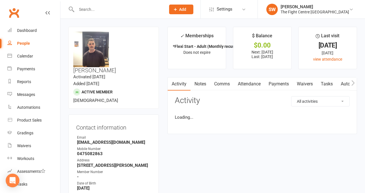
click at [275, 77] on div "Activity Notes Comms Attendance Payments Waivers Tasks Automations Workouts Gra…" at bounding box center [263, 105] width 190 height 57
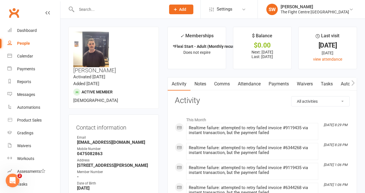
click at [275, 88] on link "Payments" at bounding box center [279, 84] width 28 height 13
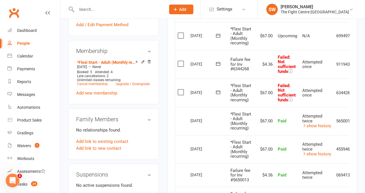
scroll to position [0, 19]
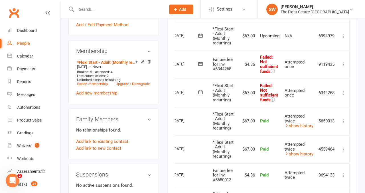
click at [344, 92] on icon at bounding box center [344, 93] width 6 height 6
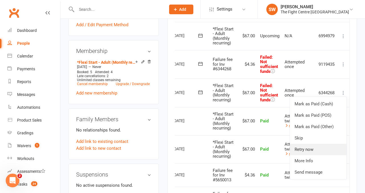
click at [311, 150] on link "Retry now" at bounding box center [318, 149] width 57 height 11
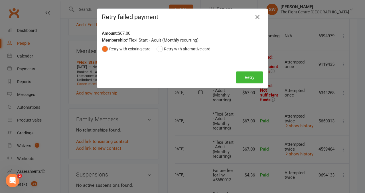
click at [235, 84] on div "Retry Retry" at bounding box center [182, 77] width 171 height 21
click at [241, 84] on button "Retry" at bounding box center [249, 78] width 27 height 12
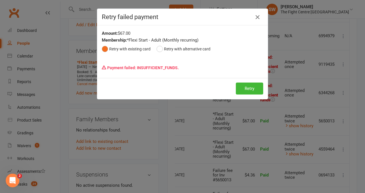
click at [259, 17] on icon "button" at bounding box center [257, 17] width 7 height 7
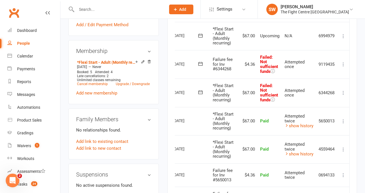
click at [343, 64] on icon at bounding box center [344, 65] width 6 height 6
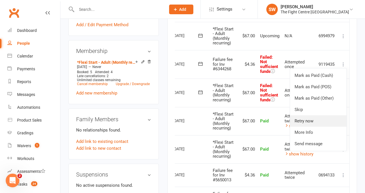
click at [313, 125] on link "Retry now" at bounding box center [318, 121] width 57 height 11
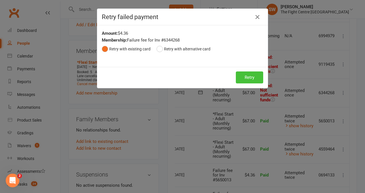
click at [248, 73] on button "Retry" at bounding box center [249, 78] width 27 height 12
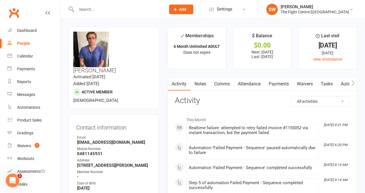
click at [281, 85] on link "Payments" at bounding box center [279, 84] width 28 height 13
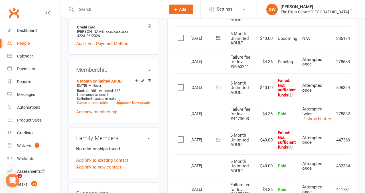
scroll to position [0, 19]
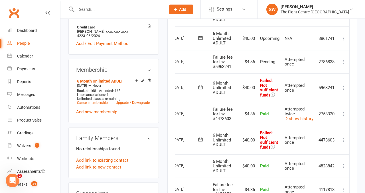
click at [345, 138] on icon at bounding box center [344, 141] width 6 height 6
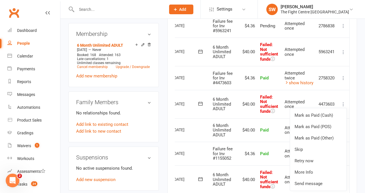
scroll to position [262, 0]
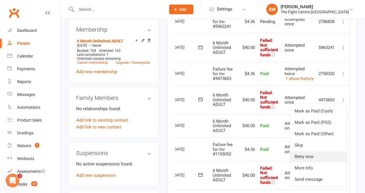
click at [312, 156] on link "Retry now" at bounding box center [318, 156] width 57 height 11
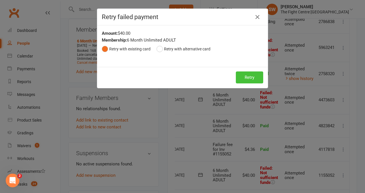
click at [245, 74] on button "Retry" at bounding box center [249, 78] width 27 height 12
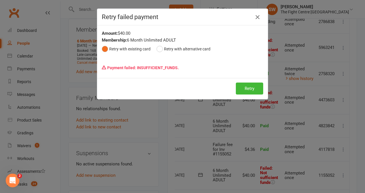
click at [259, 17] on icon "button" at bounding box center [257, 17] width 7 height 7
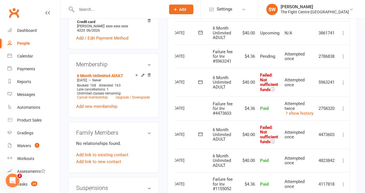
scroll to position [223, 0]
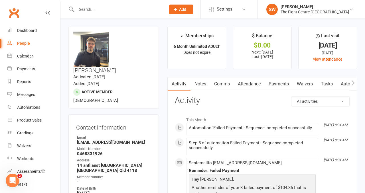
click at [276, 86] on link "Payments" at bounding box center [279, 84] width 28 height 13
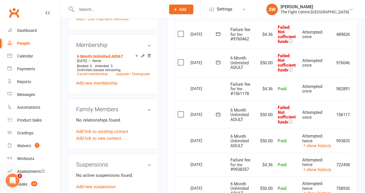
scroll to position [0, 19]
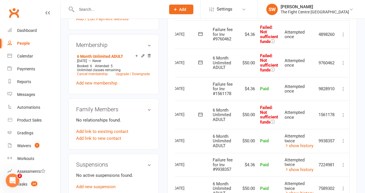
click at [348, 112] on td "Mark as Paid (Cash) Mark as Paid (POS) Mark as Paid (Other) Skip Retry now More…" at bounding box center [344, 115] width 12 height 29
click at [345, 112] on icon at bounding box center [344, 115] width 6 height 6
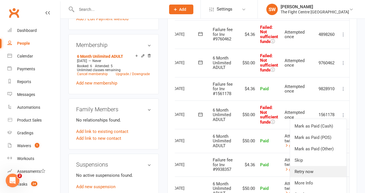
click at [324, 174] on link "Retry now" at bounding box center [318, 171] width 57 height 11
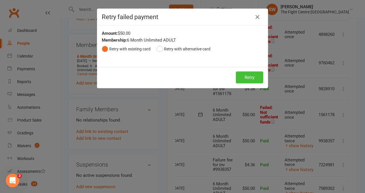
click at [261, 77] on button "Retry" at bounding box center [249, 78] width 27 height 12
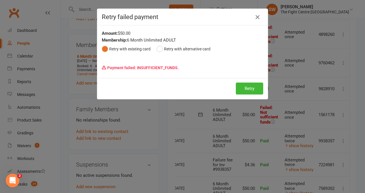
click at [259, 19] on icon "button" at bounding box center [257, 17] width 7 height 7
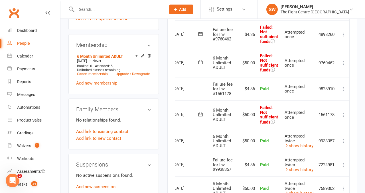
click at [342, 35] on icon at bounding box center [344, 35] width 6 height 6
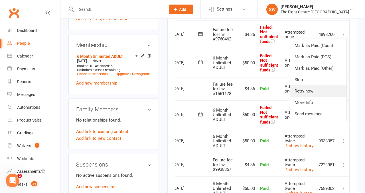
click at [315, 88] on link "Retry now" at bounding box center [318, 91] width 57 height 11
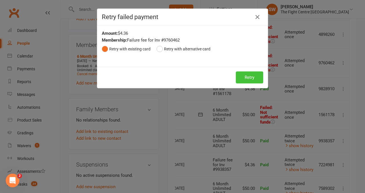
click at [253, 77] on button "Retry" at bounding box center [249, 78] width 27 height 12
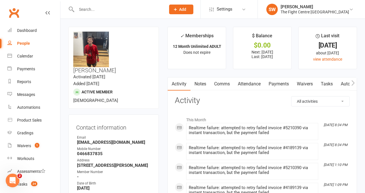
click at [275, 82] on link "Payments" at bounding box center [279, 84] width 28 height 13
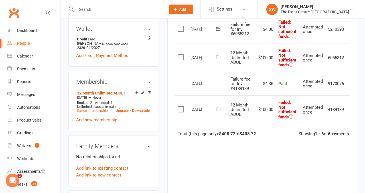
scroll to position [0, 11]
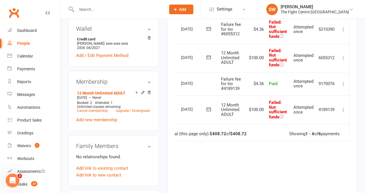
click at [344, 108] on icon at bounding box center [344, 110] width 6 height 6
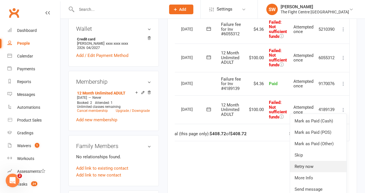
click at [314, 167] on link "Retry now" at bounding box center [318, 166] width 57 height 11
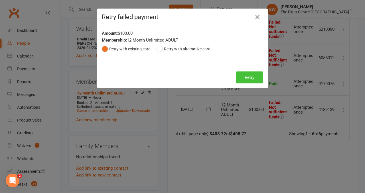
click at [249, 83] on button "Retry" at bounding box center [249, 78] width 27 height 12
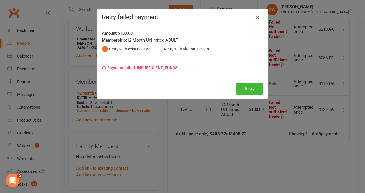
click at [258, 17] on icon "button" at bounding box center [257, 17] width 7 height 7
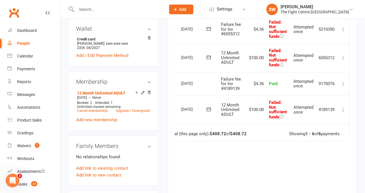
click at [343, 30] on icon at bounding box center [344, 30] width 6 height 6
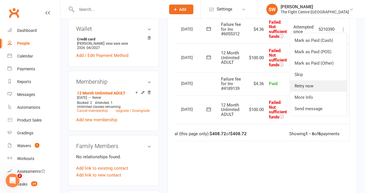
click at [328, 86] on link "Retry now" at bounding box center [318, 85] width 57 height 11
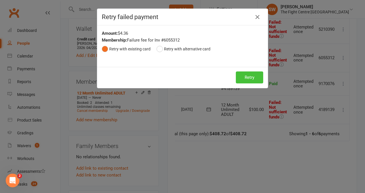
click at [244, 76] on button "Retry" at bounding box center [249, 78] width 27 height 12
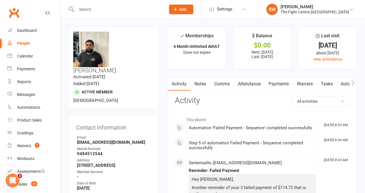
click at [275, 87] on link "Payments" at bounding box center [279, 84] width 28 height 13
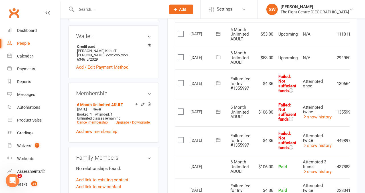
scroll to position [0, 20]
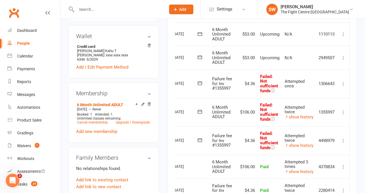
click at [345, 113] on icon at bounding box center [344, 113] width 6 height 6
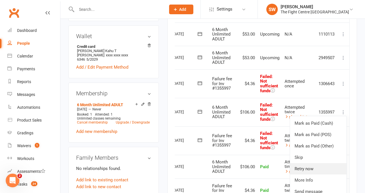
click at [323, 170] on link "Retry now" at bounding box center [318, 169] width 57 height 11
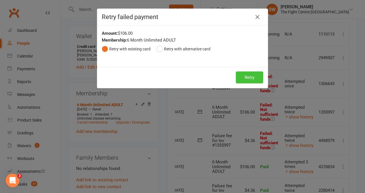
click at [244, 78] on button "Retry" at bounding box center [249, 78] width 27 height 12
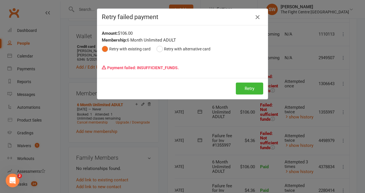
click at [257, 18] on icon "button" at bounding box center [257, 17] width 7 height 7
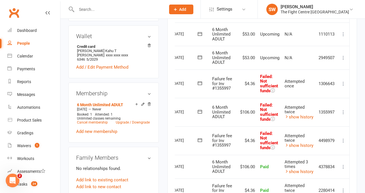
click at [342, 139] on icon at bounding box center [344, 141] width 6 height 6
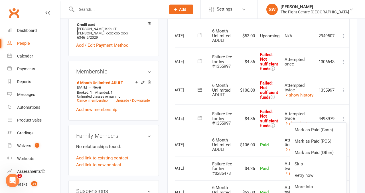
scroll to position [231, 0]
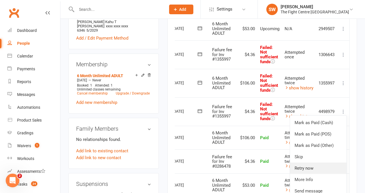
click at [315, 167] on link "Retry now" at bounding box center [318, 168] width 57 height 11
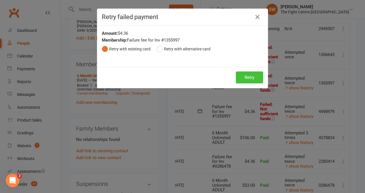
click at [249, 76] on button "Retry" at bounding box center [249, 78] width 27 height 12
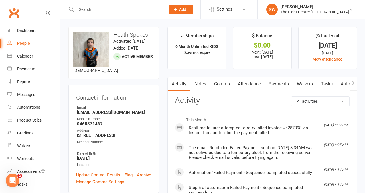
click at [267, 86] on link "Payments" at bounding box center [279, 84] width 28 height 13
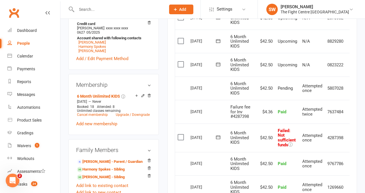
scroll to position [0, 9]
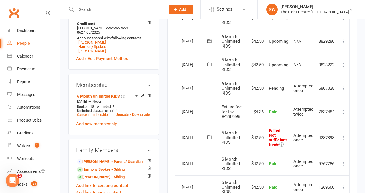
click at [346, 137] on icon at bounding box center [344, 138] width 6 height 6
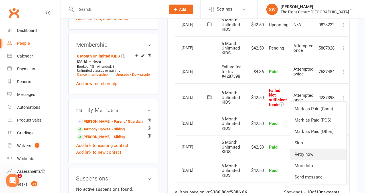
scroll to position [235, 0]
click at [320, 158] on link "Retry now" at bounding box center [318, 154] width 57 height 11
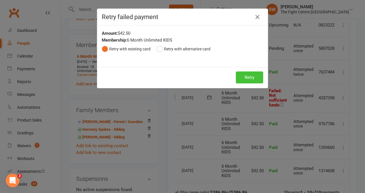
click at [260, 77] on button "Retry" at bounding box center [249, 78] width 27 height 12
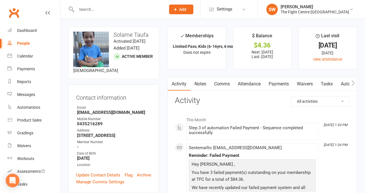
click at [279, 83] on link "Payments" at bounding box center [279, 84] width 28 height 13
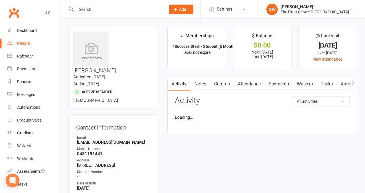
click at [282, 81] on link "Payments" at bounding box center [279, 84] width 28 height 13
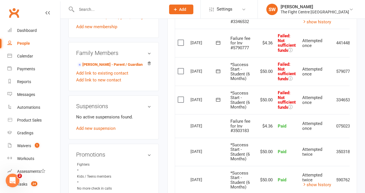
scroll to position [0, 19]
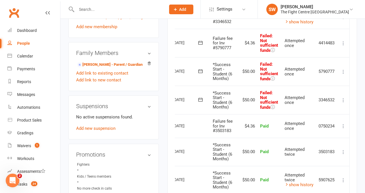
click at [341, 99] on icon at bounding box center [344, 101] width 6 height 6
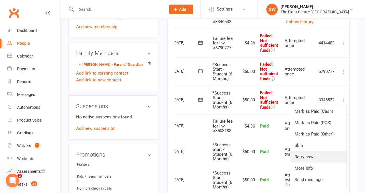
click at [325, 161] on link "Retry now" at bounding box center [318, 157] width 57 height 11
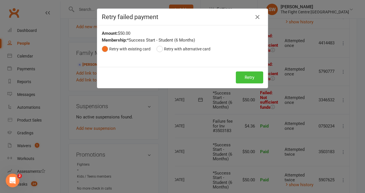
click at [244, 73] on button "Retry" at bounding box center [249, 78] width 27 height 12
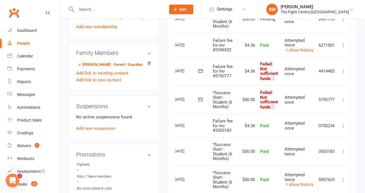
click at [343, 71] on icon at bounding box center [344, 72] width 6 height 6
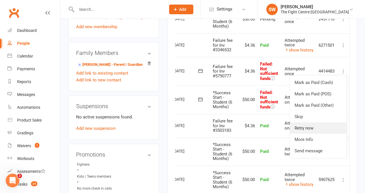
click at [325, 128] on link "Retry now" at bounding box center [318, 128] width 57 height 11
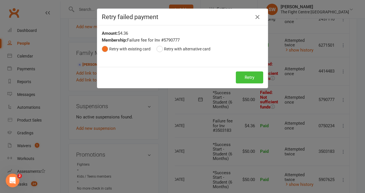
click at [243, 82] on button "Retry" at bounding box center [249, 78] width 27 height 12
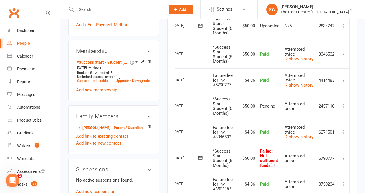
scroll to position [250, 0]
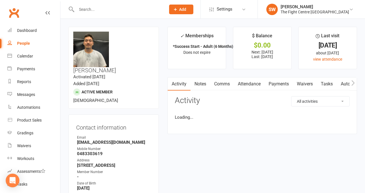
click at [275, 79] on link "Payments" at bounding box center [279, 84] width 28 height 13
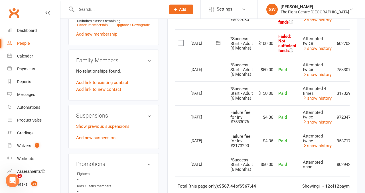
scroll to position [0, 20]
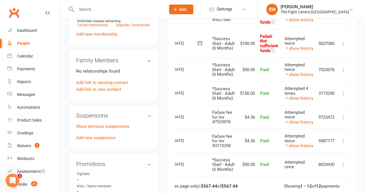
click at [346, 47] on icon at bounding box center [344, 44] width 6 height 6
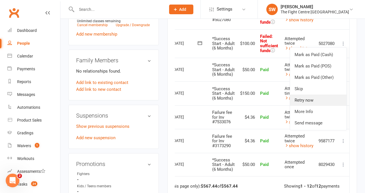
click at [329, 106] on link "Retry now" at bounding box center [318, 100] width 57 height 11
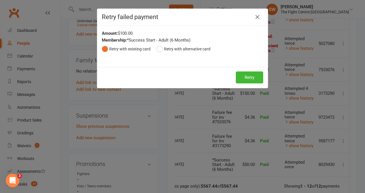
click at [251, 69] on div "Retry Retry" at bounding box center [182, 77] width 171 height 21
click at [251, 74] on button "Retry" at bounding box center [249, 78] width 27 height 12
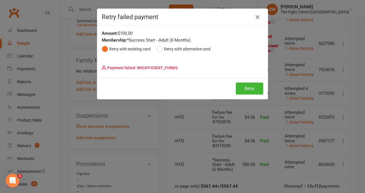
click at [259, 16] on icon "button" at bounding box center [257, 17] width 7 height 7
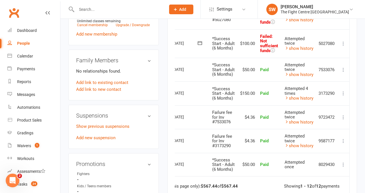
click at [347, 29] on td "Mark as Paid (Cash) Mark as Paid (POS) Mark as Paid (Other) Skip Retry now More…" at bounding box center [344, 15] width 12 height 29
click at [342, 18] on icon at bounding box center [344, 15] width 6 height 6
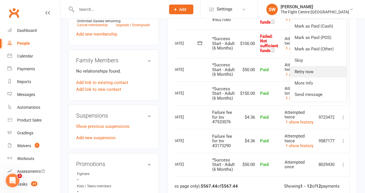
click at [308, 78] on link "Retry now" at bounding box center [318, 71] width 57 height 11
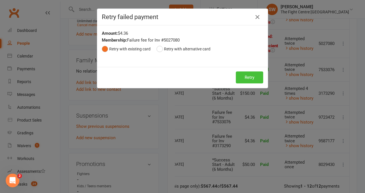
click at [254, 75] on button "Retry" at bounding box center [249, 78] width 27 height 12
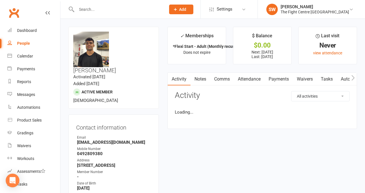
click at [273, 78] on link "Payments" at bounding box center [279, 79] width 28 height 13
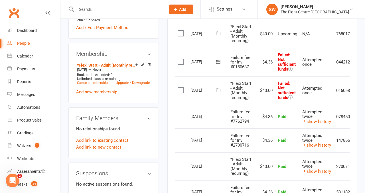
scroll to position [0, 19]
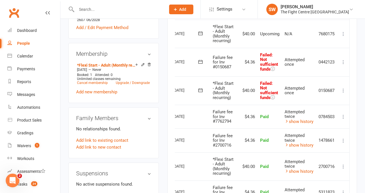
click at [344, 89] on icon at bounding box center [344, 91] width 6 height 6
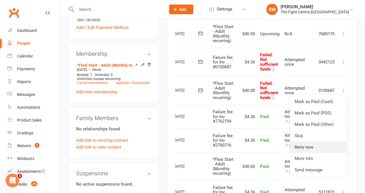
click at [315, 150] on link "Retry now" at bounding box center [318, 147] width 57 height 11
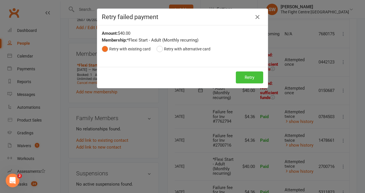
click at [257, 73] on button "Retry" at bounding box center [249, 78] width 27 height 12
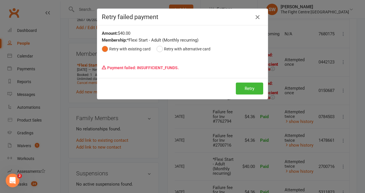
click at [257, 17] on icon "button" at bounding box center [257, 17] width 7 height 7
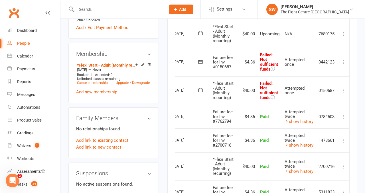
click at [342, 61] on icon at bounding box center [344, 62] width 6 height 6
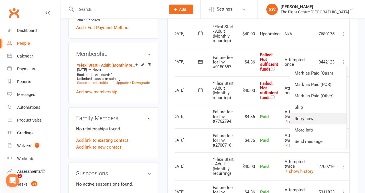
click at [316, 120] on link "Retry now" at bounding box center [318, 118] width 57 height 11
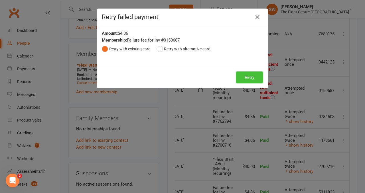
click at [256, 77] on button "Retry" at bounding box center [249, 78] width 27 height 12
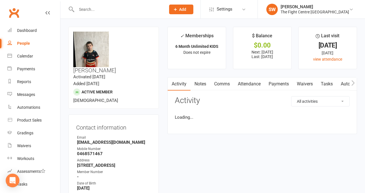
click at [278, 82] on link "Payments" at bounding box center [279, 84] width 28 height 13
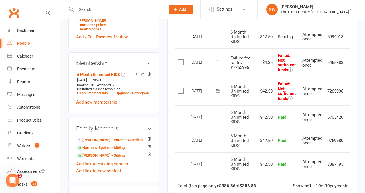
scroll to position [0, 9]
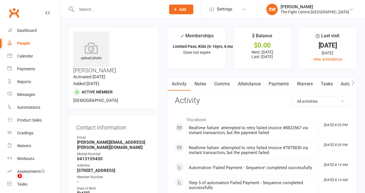
click at [282, 85] on link "Payments" at bounding box center [279, 84] width 28 height 13
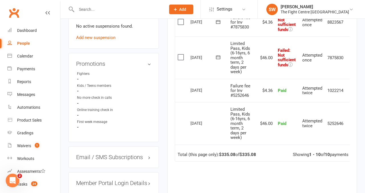
scroll to position [0, 9]
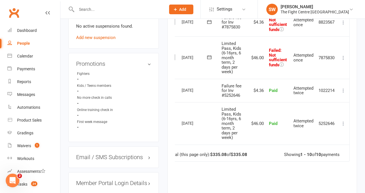
click at [344, 59] on icon at bounding box center [344, 58] width 6 height 6
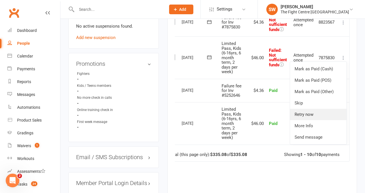
click at [330, 111] on link "Retry now" at bounding box center [318, 114] width 57 height 11
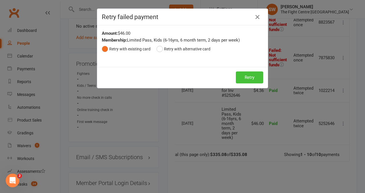
click at [251, 79] on button "Retry" at bounding box center [249, 78] width 27 height 12
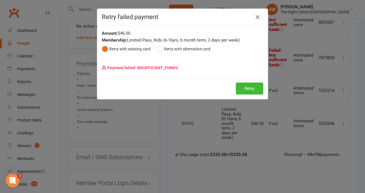
click at [258, 17] on icon "button" at bounding box center [257, 17] width 7 height 7
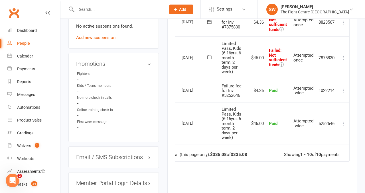
scroll to position [382, 0]
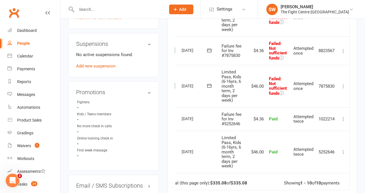
click at [344, 49] on icon at bounding box center [344, 51] width 6 height 6
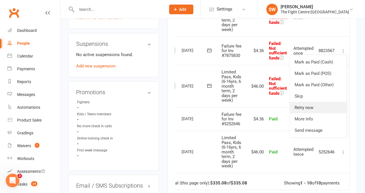
click at [332, 105] on link "Retry now" at bounding box center [318, 107] width 57 height 11
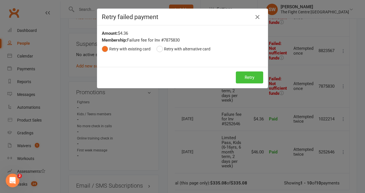
click at [251, 77] on button "Retry" at bounding box center [249, 78] width 27 height 12
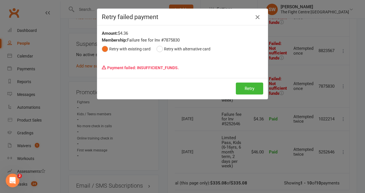
click at [258, 16] on icon "button" at bounding box center [257, 17] width 7 height 7
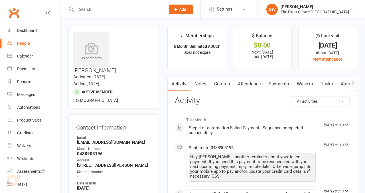
click at [279, 84] on link "Payments" at bounding box center [279, 84] width 28 height 13
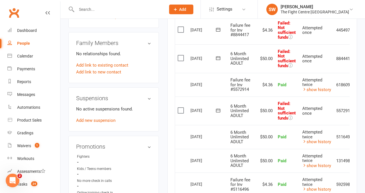
scroll to position [0, 19]
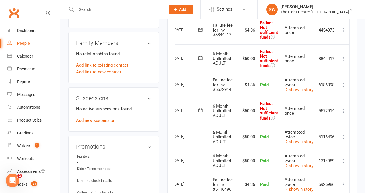
click at [344, 110] on icon at bounding box center [344, 111] width 6 height 6
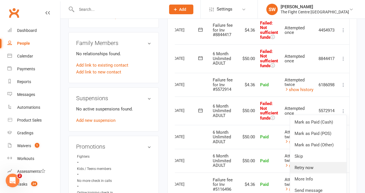
click at [324, 170] on link "Retry now" at bounding box center [318, 167] width 57 height 11
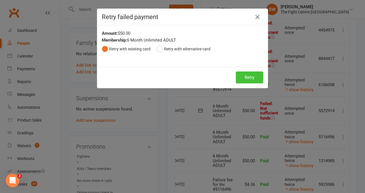
click at [248, 78] on button "Retry" at bounding box center [249, 78] width 27 height 12
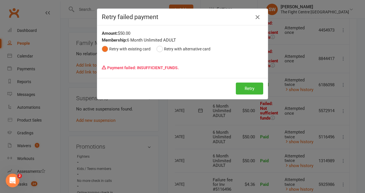
click at [260, 15] on icon "button" at bounding box center [257, 17] width 7 height 7
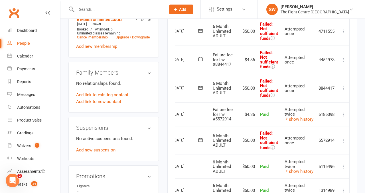
scroll to position [284, 0]
click at [344, 58] on icon at bounding box center [344, 60] width 6 height 6
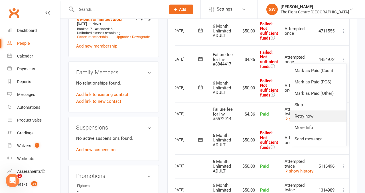
click at [333, 119] on link "Retry now" at bounding box center [318, 116] width 57 height 11
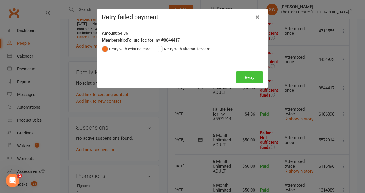
click at [249, 82] on button "Retry" at bounding box center [249, 78] width 27 height 12
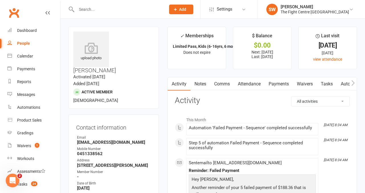
click at [269, 86] on link "Payments" at bounding box center [279, 84] width 28 height 13
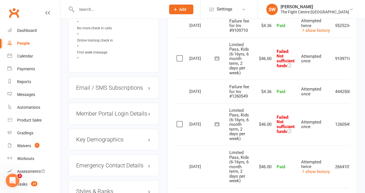
scroll to position [0, 19]
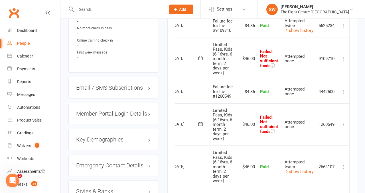
click at [342, 122] on icon at bounding box center [344, 125] width 6 height 6
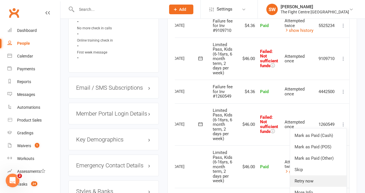
click at [323, 180] on link "Retry now" at bounding box center [318, 181] width 57 height 11
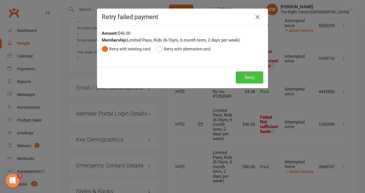
click at [249, 80] on button "Retry" at bounding box center [249, 78] width 27 height 12
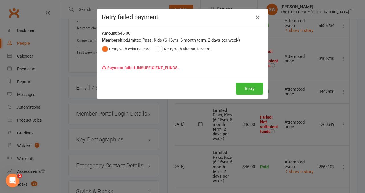
click at [258, 16] on icon "button" at bounding box center [257, 17] width 7 height 7
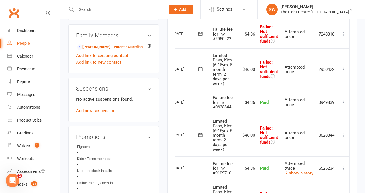
scroll to position [327, 0]
click at [344, 36] on icon at bounding box center [344, 35] width 6 height 6
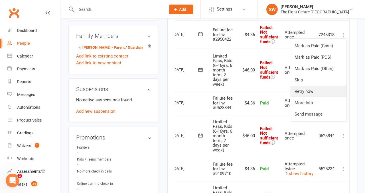
click at [322, 93] on link "Retry now" at bounding box center [318, 91] width 57 height 11
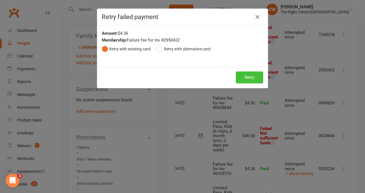
click at [245, 77] on button "Retry" at bounding box center [249, 78] width 27 height 12
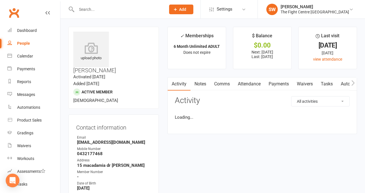
drag, startPoint x: 281, startPoint y: 88, endPoint x: 282, endPoint y: 95, distance: 7.8
click at [281, 87] on link "Payments" at bounding box center [279, 84] width 28 height 13
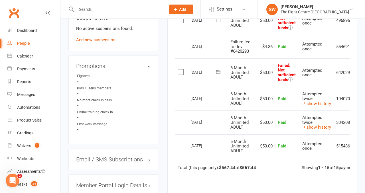
scroll to position [0, 19]
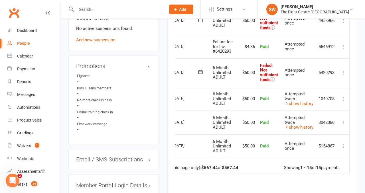
click at [341, 74] on icon at bounding box center [344, 73] width 6 height 6
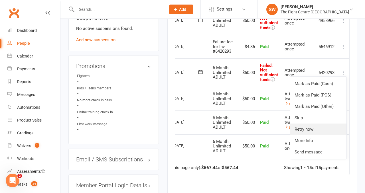
click at [330, 129] on link "Retry now" at bounding box center [318, 129] width 57 height 11
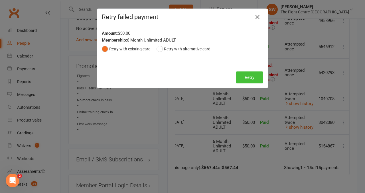
click at [253, 81] on button "Retry" at bounding box center [249, 78] width 27 height 12
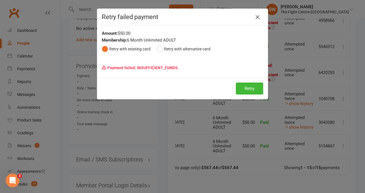
click at [257, 16] on icon "button" at bounding box center [257, 17] width 7 height 7
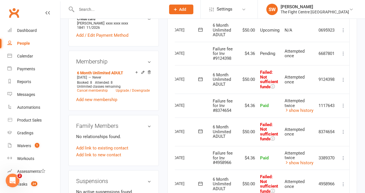
scroll to position [230, 0]
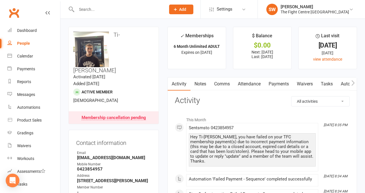
click at [276, 79] on link "Payments" at bounding box center [279, 84] width 28 height 13
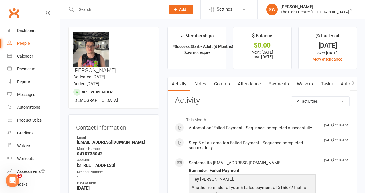
click at [276, 84] on link "Payments" at bounding box center [279, 84] width 28 height 13
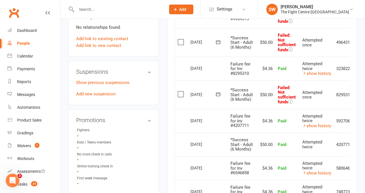
scroll to position [0, 19]
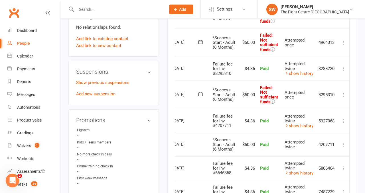
click at [345, 98] on icon at bounding box center [344, 95] width 6 height 6
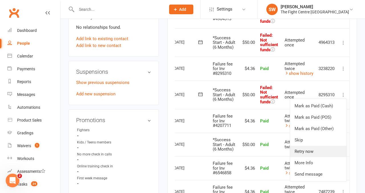
click at [330, 158] on link "Retry now" at bounding box center [318, 151] width 57 height 11
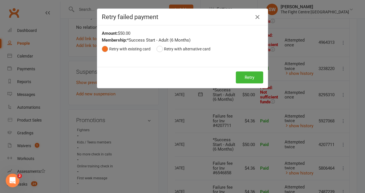
click at [247, 71] on div "Retry Retry" at bounding box center [182, 77] width 171 height 21
click at [249, 80] on button "Retry" at bounding box center [249, 78] width 27 height 12
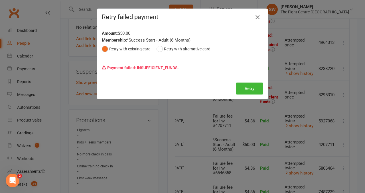
click at [255, 16] on icon "button" at bounding box center [257, 17] width 7 height 7
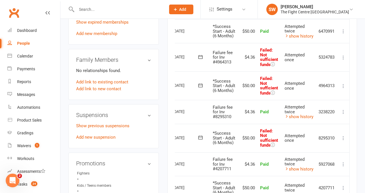
scroll to position [303, 0]
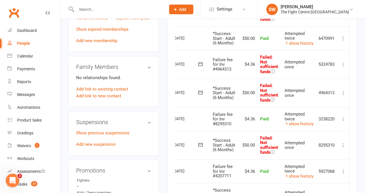
click at [343, 68] on icon at bounding box center [344, 65] width 6 height 6
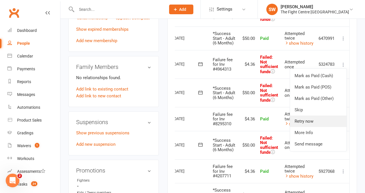
click at [320, 127] on link "Retry now" at bounding box center [318, 121] width 57 height 11
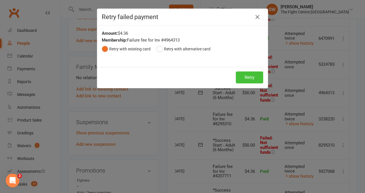
click at [248, 73] on button "Retry" at bounding box center [249, 78] width 27 height 12
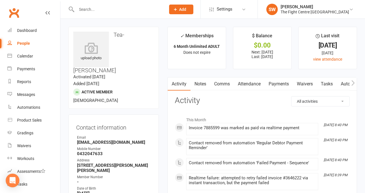
click at [277, 84] on link "Payments" at bounding box center [279, 84] width 28 height 13
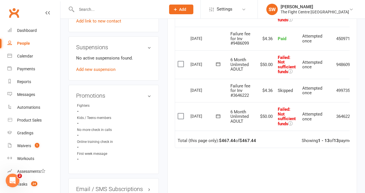
scroll to position [0, 19]
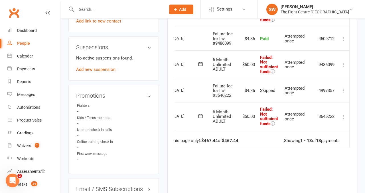
click at [344, 115] on icon at bounding box center [344, 117] width 6 height 6
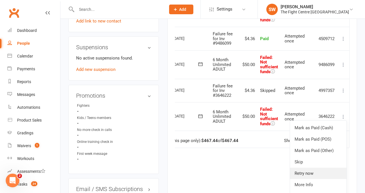
click at [324, 172] on link "Retry now" at bounding box center [318, 173] width 57 height 11
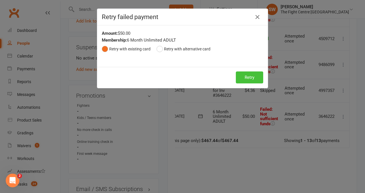
click at [245, 77] on button "Retry" at bounding box center [249, 78] width 27 height 12
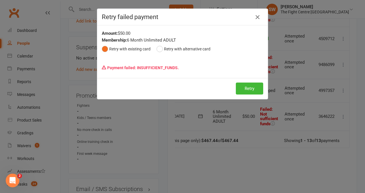
click at [259, 19] on icon "button" at bounding box center [257, 17] width 7 height 7
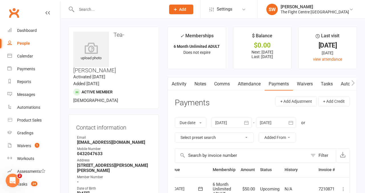
scroll to position [0, 0]
click at [219, 86] on link "Comms" at bounding box center [222, 84] width 24 height 13
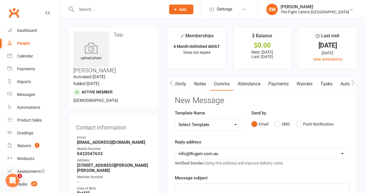
click at [211, 127] on select "Select Template [Email] A Mobile app invitation (1) [Email] Mobile app invitati…" at bounding box center [208, 124] width 67 height 11
select select "12"
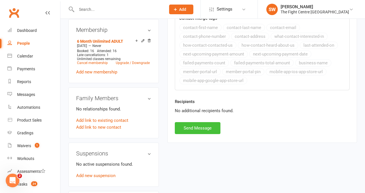
click at [206, 130] on button "Send Message" at bounding box center [198, 128] width 46 height 12
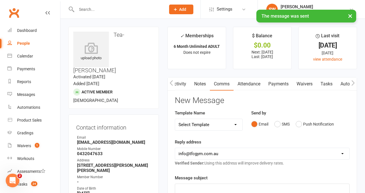
click at [205, 130] on select "Select Template [Email] A Mobile app invitation (1) [Email] Mobile app invitati…" at bounding box center [208, 124] width 67 height 11
select select "11"
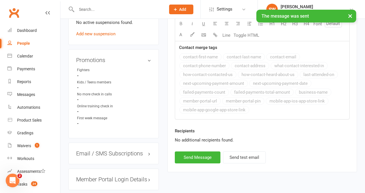
scroll to position [427, 0]
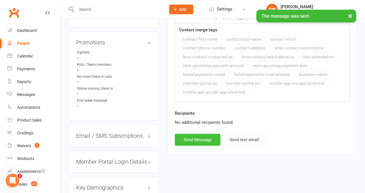
click at [204, 141] on button "Send Message" at bounding box center [198, 140] width 46 height 12
select select
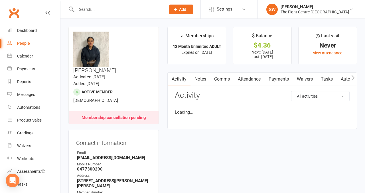
click at [277, 87] on div "Activity Notes Comms Attendance Payments Waivers Tasks Automations Workouts Gra…" at bounding box center [263, 100] width 190 height 57
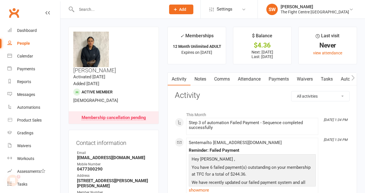
click at [276, 80] on link "Payments" at bounding box center [279, 79] width 28 height 13
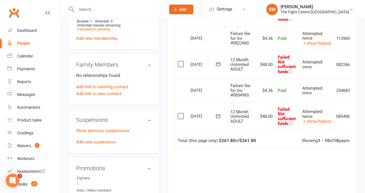
scroll to position [0, 19]
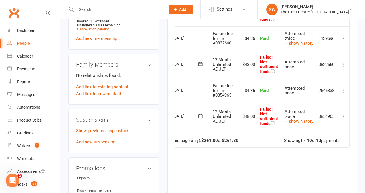
click at [342, 116] on icon at bounding box center [344, 117] width 6 height 6
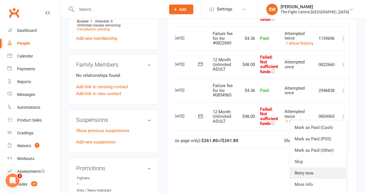
click at [310, 175] on link "Retry now" at bounding box center [318, 173] width 57 height 11
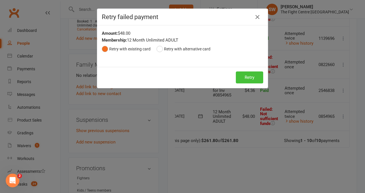
click at [242, 78] on button "Retry" at bounding box center [249, 78] width 27 height 12
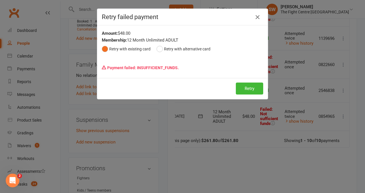
click at [258, 17] on icon "button" at bounding box center [257, 17] width 7 height 7
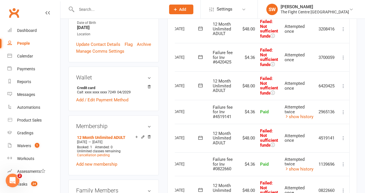
scroll to position [180, 0]
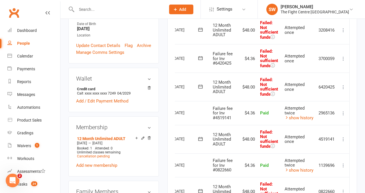
click at [344, 59] on icon at bounding box center [344, 59] width 6 height 6
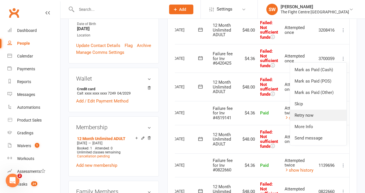
click at [326, 116] on link "Retry now" at bounding box center [318, 115] width 57 height 11
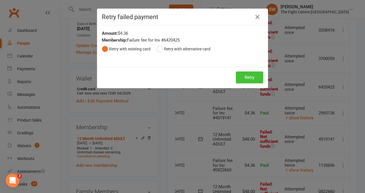
click at [256, 79] on button "Retry" at bounding box center [249, 78] width 27 height 12
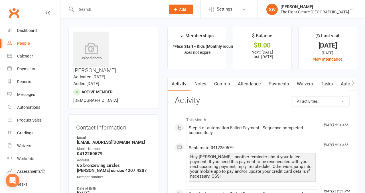
click at [287, 83] on link "Payments" at bounding box center [279, 84] width 28 height 13
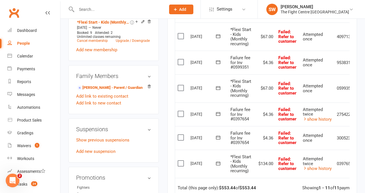
scroll to position [294, 0]
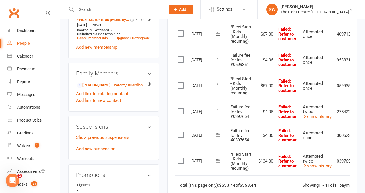
click at [320, 163] on div "Attempted twice" at bounding box center [317, 158] width 29 height 9
click at [320, 167] on link "show history" at bounding box center [317, 166] width 29 height 5
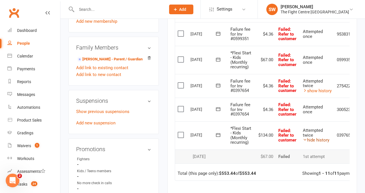
scroll to position [327, 0]
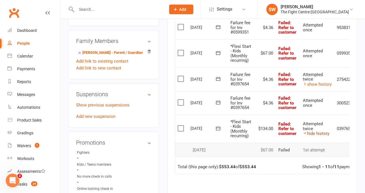
click at [320, 133] on link "hide history" at bounding box center [316, 133] width 27 height 5
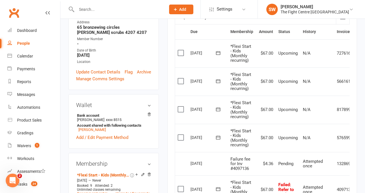
scroll to position [0, 0]
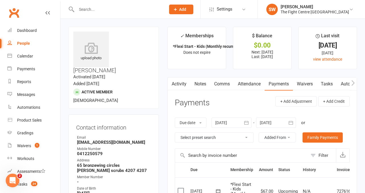
click at [226, 84] on link "Comms" at bounding box center [222, 84] width 24 height 13
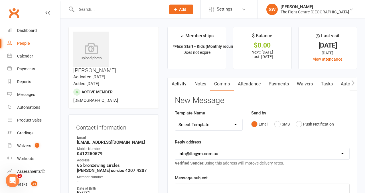
click at [216, 126] on select "Select Template [Email] A Mobile app invitation (1) [Email] Mobile app invitati…" at bounding box center [208, 124] width 67 height 11
select select "12"
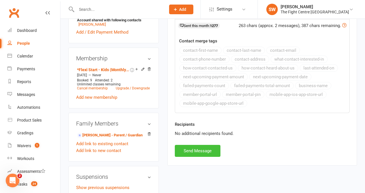
click at [196, 148] on button "Send Message" at bounding box center [198, 151] width 46 height 12
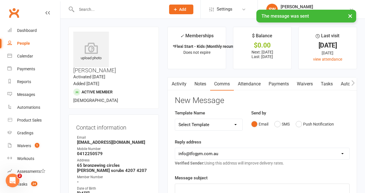
click at [197, 130] on select "Select Template [Email] A Mobile app invitation (1) [Email] Mobile app invitati…" at bounding box center [208, 124] width 67 height 11
select select "11"
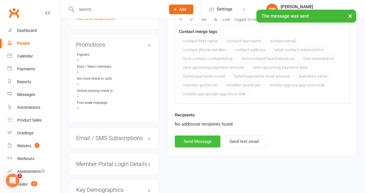
scroll to position [434, 0]
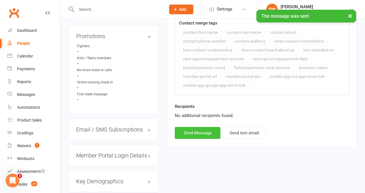
click at [197, 130] on button "Send Message" at bounding box center [198, 133] width 46 height 12
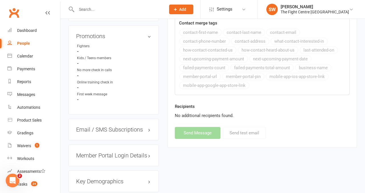
select select
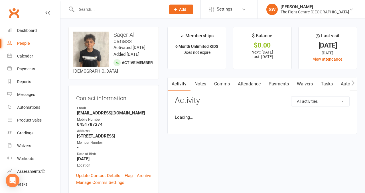
click at [277, 87] on link "Payments" at bounding box center [279, 84] width 28 height 13
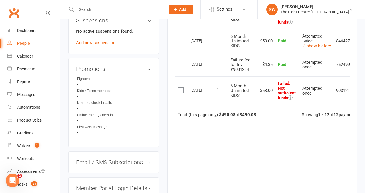
scroll to position [0, 19]
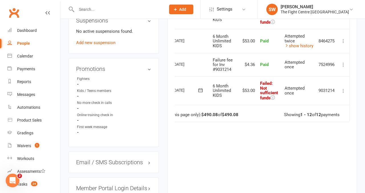
click at [347, 87] on td "Mark as Paid (Cash) Mark as Paid (POS) Mark as Paid (Other) Skip Retry now More…" at bounding box center [344, 90] width 12 height 29
click at [346, 88] on icon at bounding box center [344, 91] width 6 height 6
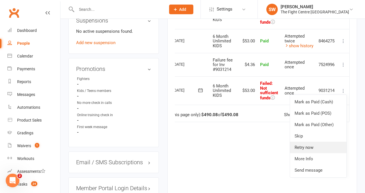
click at [313, 149] on link "Retry now" at bounding box center [318, 147] width 57 height 11
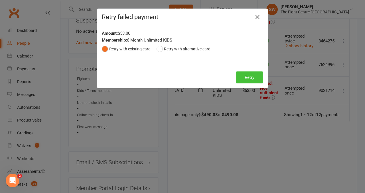
click at [249, 81] on button "Retry" at bounding box center [249, 78] width 27 height 12
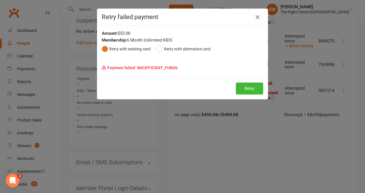
click at [259, 16] on icon "button" at bounding box center [257, 17] width 7 height 7
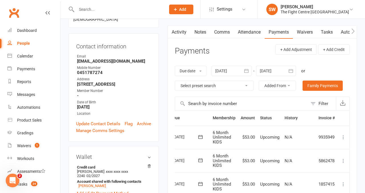
scroll to position [25, 0]
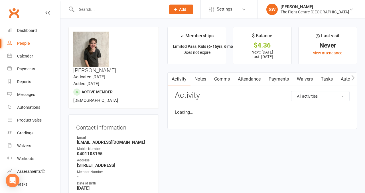
click at [277, 79] on link "Payments" at bounding box center [279, 79] width 28 height 13
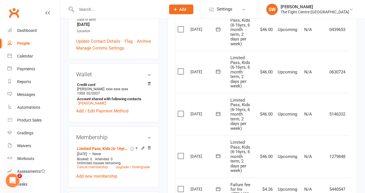
scroll to position [234, 0]
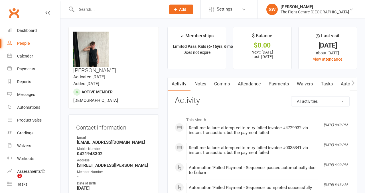
click at [275, 83] on link "Payments" at bounding box center [279, 84] width 28 height 13
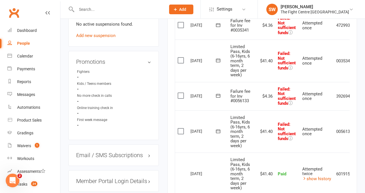
scroll to position [0, 19]
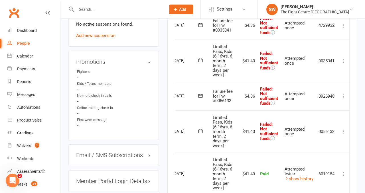
click at [344, 129] on icon at bounding box center [344, 132] width 6 height 6
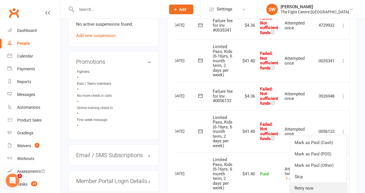
click at [322, 187] on link "Retry now" at bounding box center [318, 188] width 57 height 11
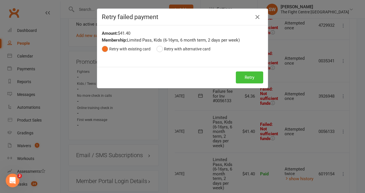
click at [252, 83] on button "Retry" at bounding box center [249, 78] width 27 height 12
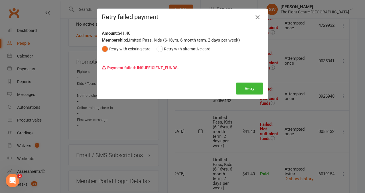
click at [260, 18] on icon "button" at bounding box center [257, 17] width 7 height 7
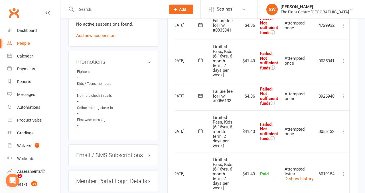
click at [342, 94] on icon at bounding box center [344, 97] width 6 height 6
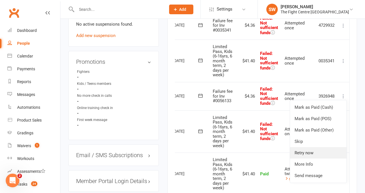
click at [322, 152] on link "Retry now" at bounding box center [318, 153] width 57 height 11
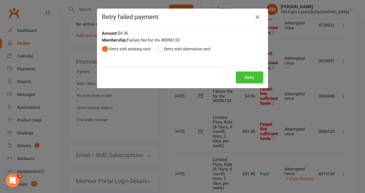
click at [249, 80] on button "Retry" at bounding box center [249, 78] width 27 height 12
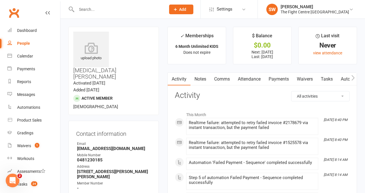
click at [274, 84] on link "Payments" at bounding box center [279, 79] width 28 height 13
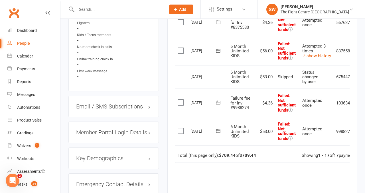
scroll to position [0, 19]
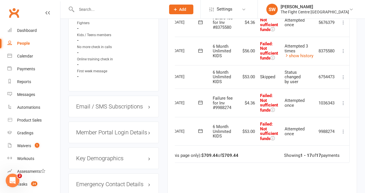
click at [344, 130] on icon at bounding box center [344, 132] width 6 height 6
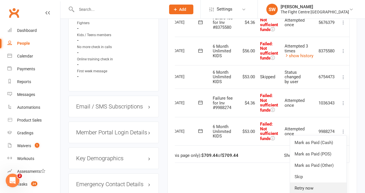
click at [316, 183] on link "Retry now" at bounding box center [318, 188] width 57 height 11
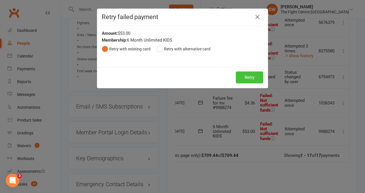
click at [252, 81] on button "Retry" at bounding box center [249, 78] width 27 height 12
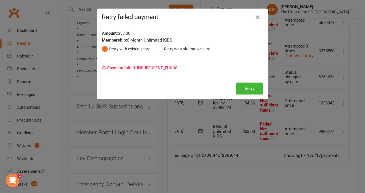
click at [258, 17] on icon "button" at bounding box center [257, 17] width 7 height 7
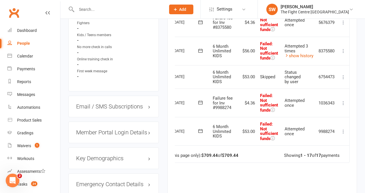
click at [344, 100] on icon at bounding box center [344, 103] width 6 height 6
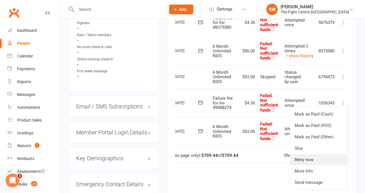
click at [309, 162] on link "Retry now" at bounding box center [318, 159] width 57 height 11
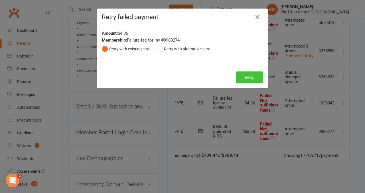
click at [245, 74] on button "Retry" at bounding box center [249, 78] width 27 height 12
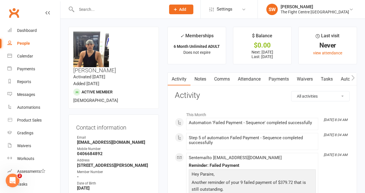
click at [276, 80] on link "Payments" at bounding box center [279, 79] width 28 height 13
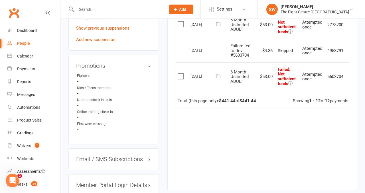
scroll to position [0, 9]
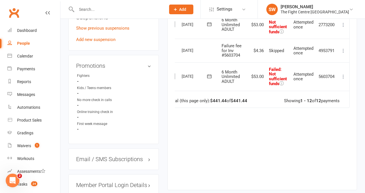
click at [344, 77] on icon at bounding box center [344, 77] width 6 height 6
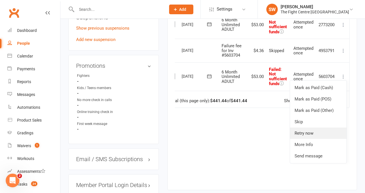
click at [315, 134] on link "Retry now" at bounding box center [318, 133] width 57 height 11
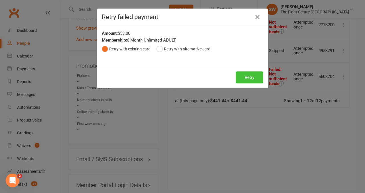
click at [245, 77] on button "Retry" at bounding box center [249, 78] width 27 height 12
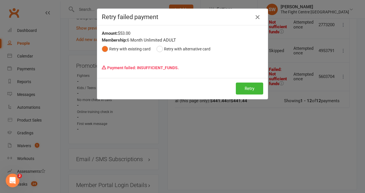
click at [257, 19] on icon "button" at bounding box center [257, 17] width 7 height 7
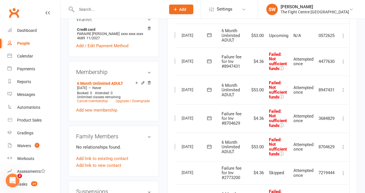
scroll to position [221, 0]
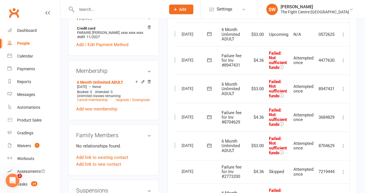
click at [343, 116] on icon at bounding box center [344, 118] width 6 height 6
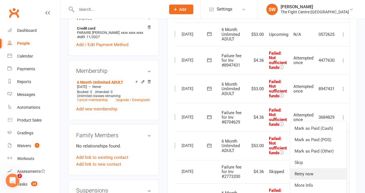
click at [309, 176] on link "Retry now" at bounding box center [318, 174] width 57 height 11
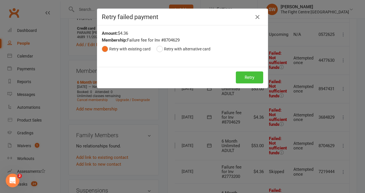
click at [246, 76] on button "Retry" at bounding box center [249, 78] width 27 height 12
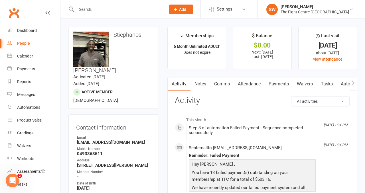
click at [276, 84] on link "Payments" at bounding box center [279, 84] width 28 height 13
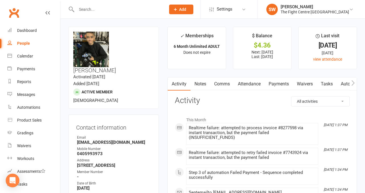
click at [277, 89] on link "Payments" at bounding box center [279, 84] width 28 height 13
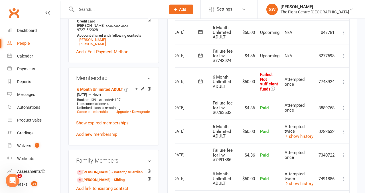
scroll to position [243, 0]
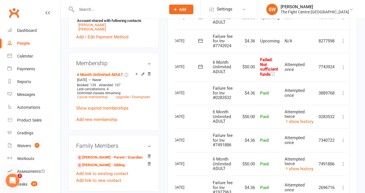
click at [343, 65] on icon at bounding box center [344, 67] width 6 height 6
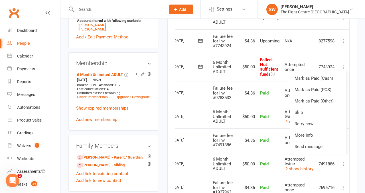
click at [249, 86] on td "$4.36" at bounding box center [247, 93] width 19 height 24
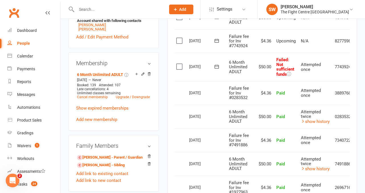
scroll to position [0, 19]
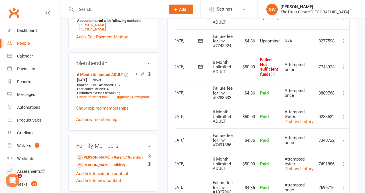
click at [344, 67] on icon at bounding box center [344, 67] width 6 height 6
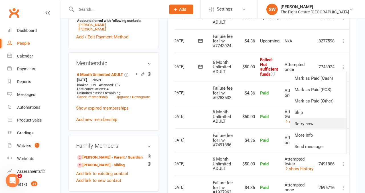
click at [320, 127] on link "Retry now" at bounding box center [318, 123] width 57 height 11
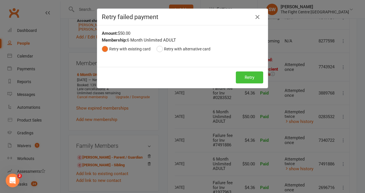
click at [242, 80] on button "Retry" at bounding box center [249, 78] width 27 height 12
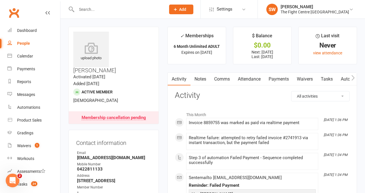
scroll to position [0, 0]
click at [283, 75] on link "Payments" at bounding box center [279, 79] width 28 height 13
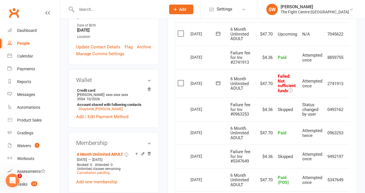
scroll to position [0, 9]
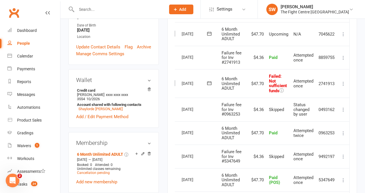
click at [344, 87] on button at bounding box center [343, 83] width 7 height 7
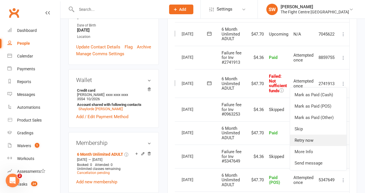
click at [309, 144] on link "Retry now" at bounding box center [318, 140] width 57 height 11
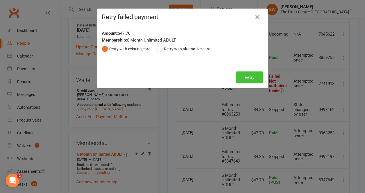
click at [239, 80] on button "Retry" at bounding box center [249, 78] width 27 height 12
